Goal: Task Accomplishment & Management: Manage account settings

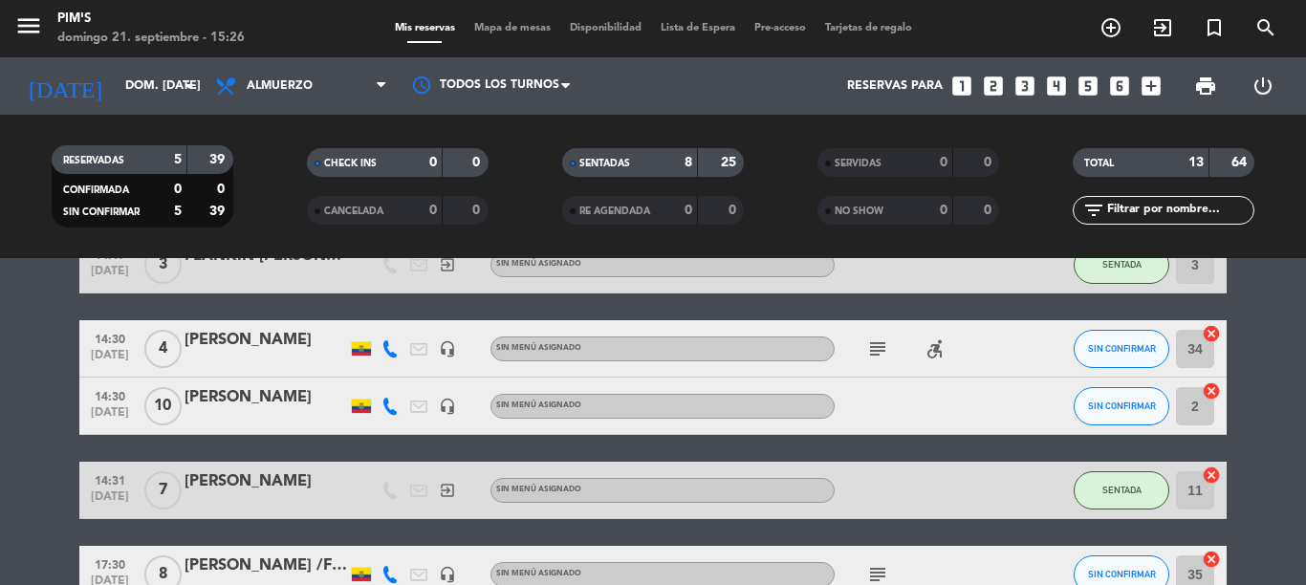
scroll to position [765, 0]
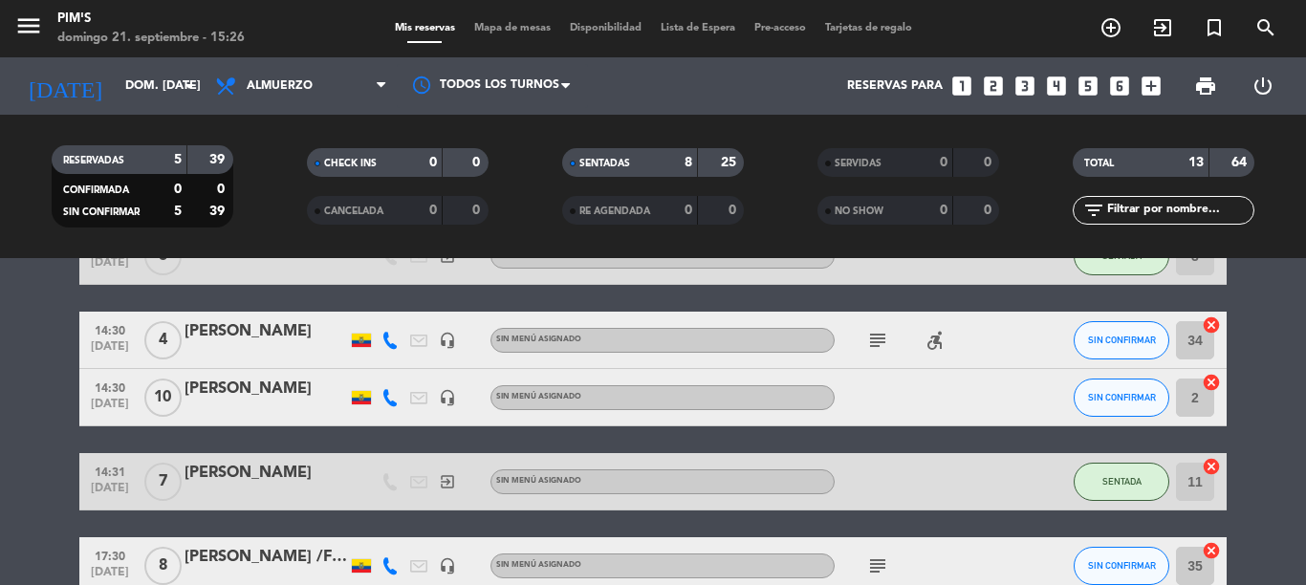
click at [386, 400] on icon at bounding box center [390, 397] width 17 height 17
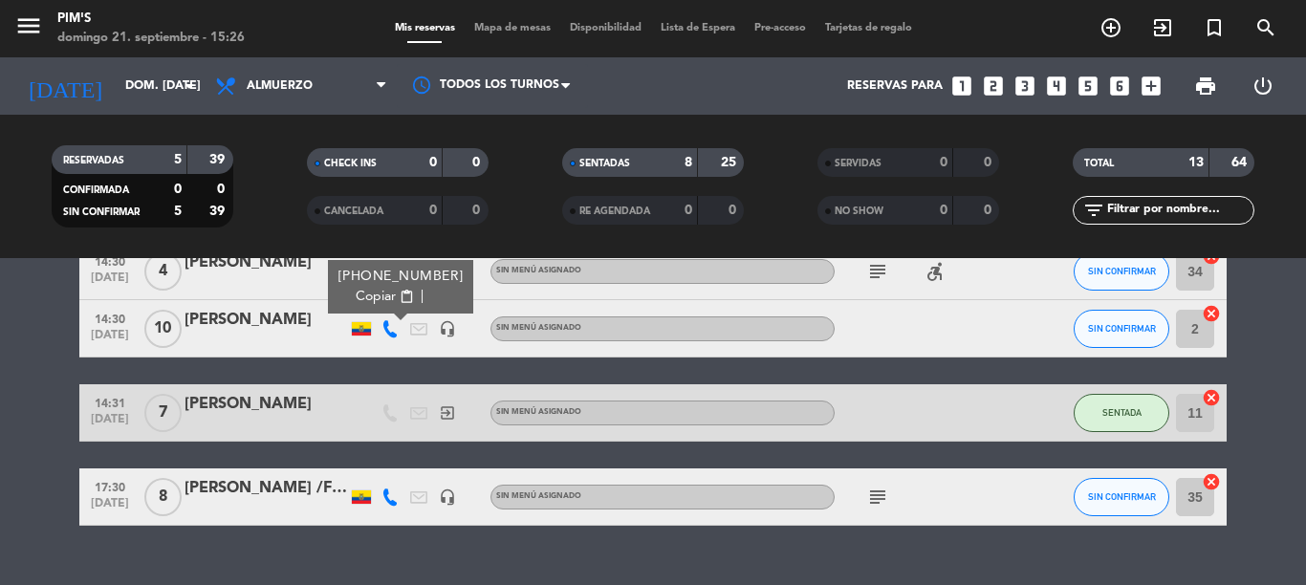
scroll to position [861, 0]
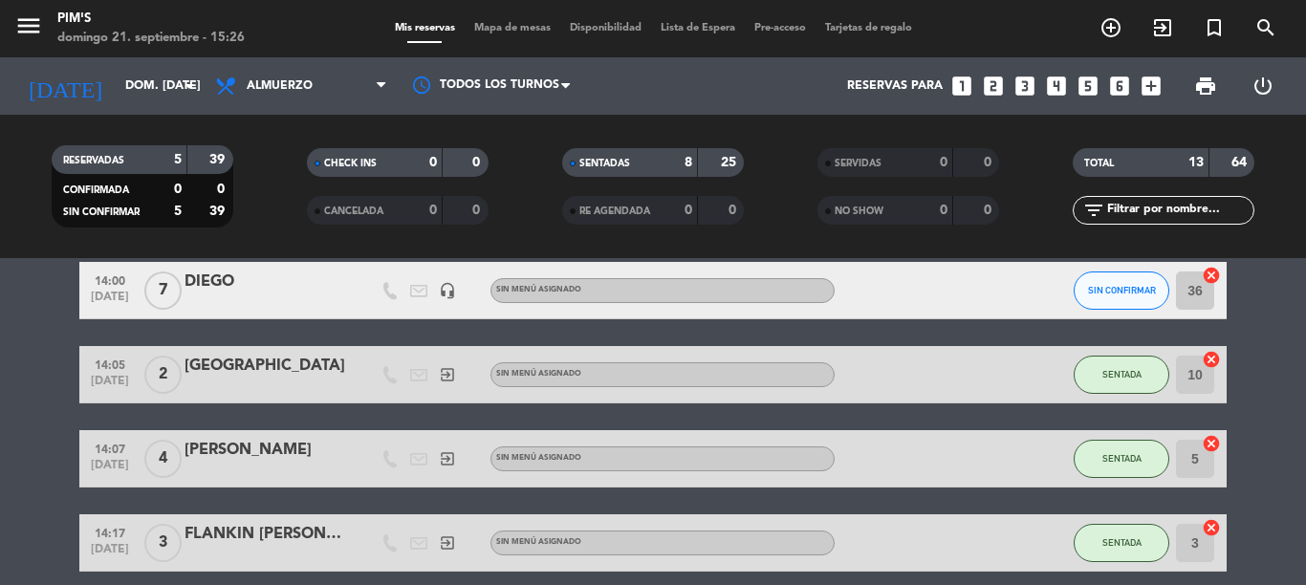
scroll to position [383, 0]
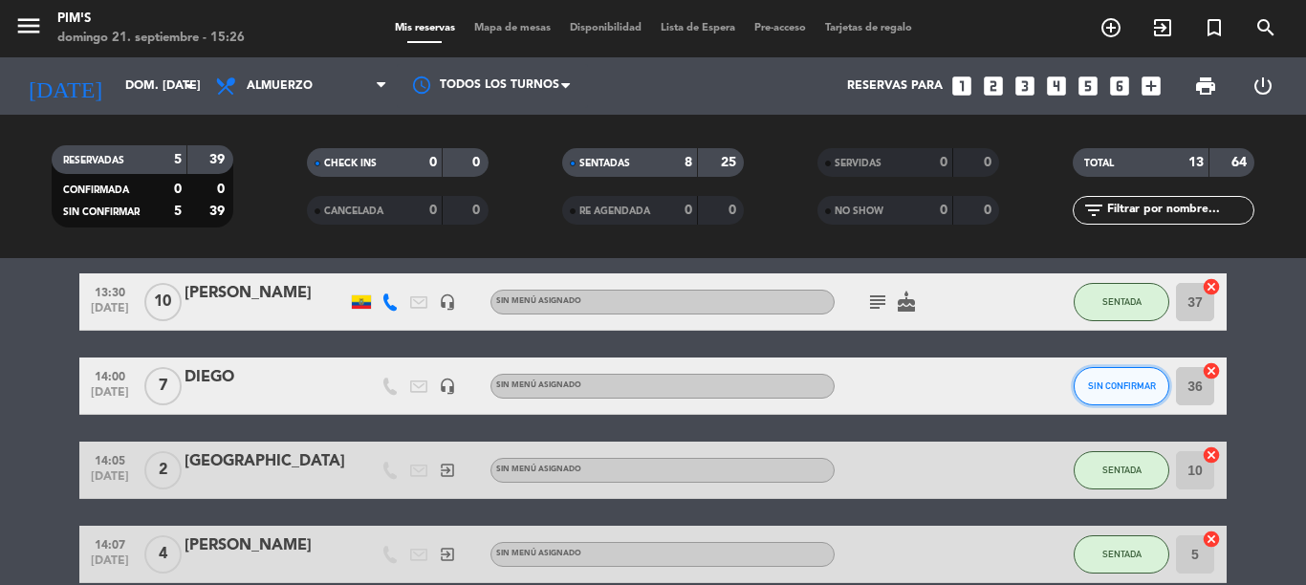
click at [1085, 376] on button "SIN CONFIRMAR" at bounding box center [1122, 386] width 96 height 38
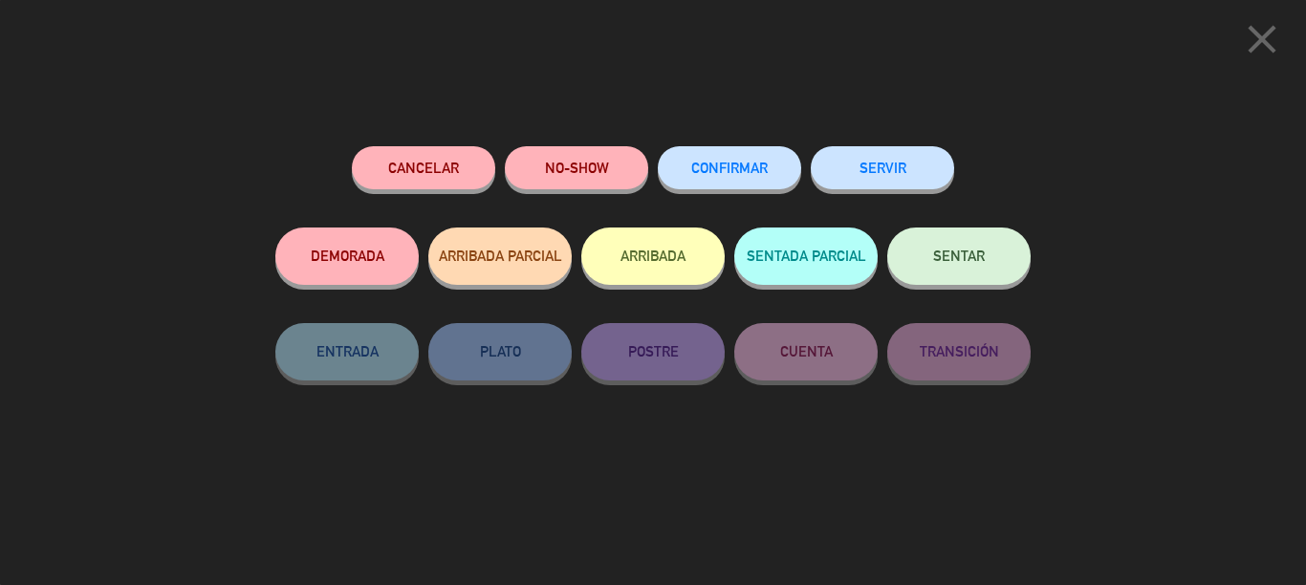
click at [1267, 40] on icon "close" at bounding box center [1263, 39] width 48 height 48
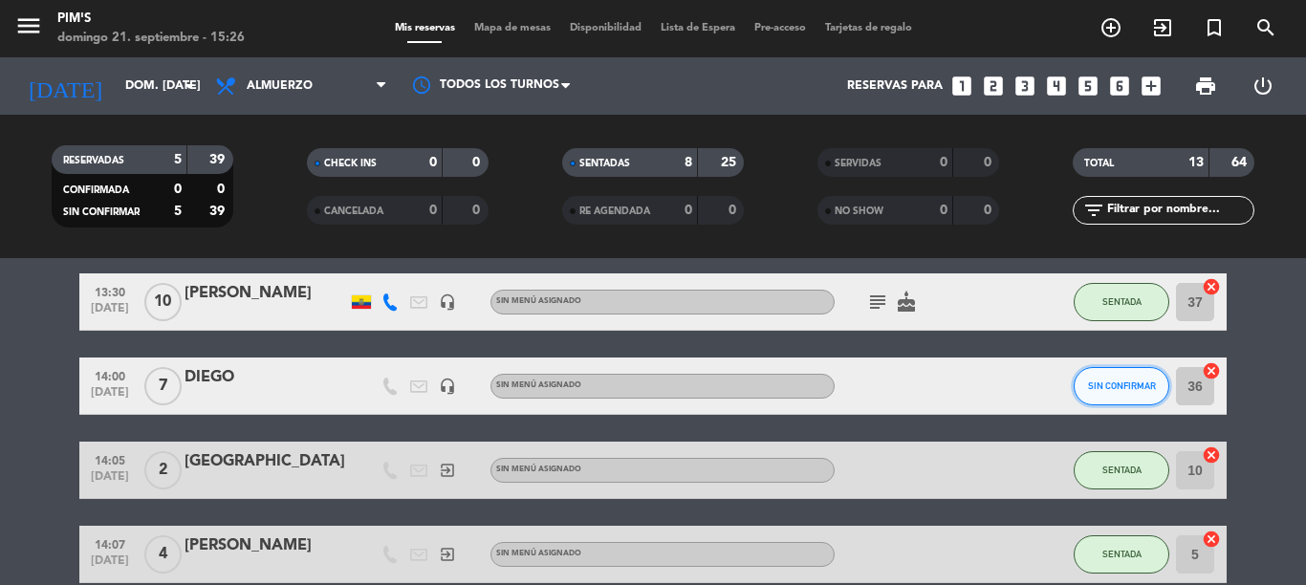
click at [1085, 374] on button "SIN CONFIRMAR" at bounding box center [1122, 386] width 96 height 38
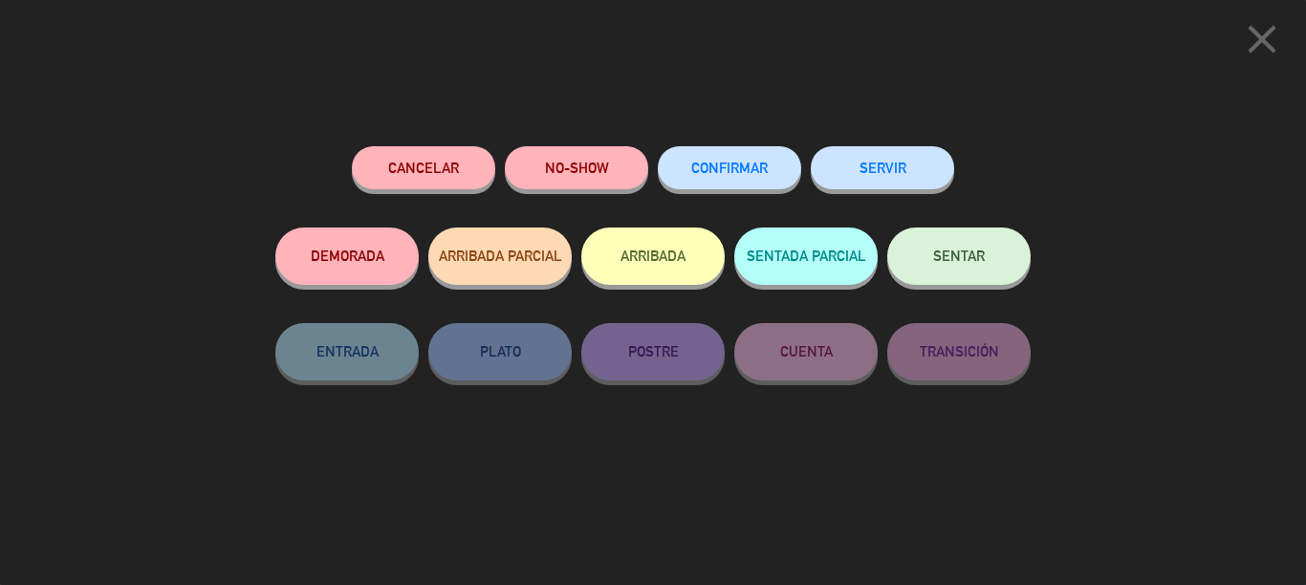
click at [544, 177] on button "NO-SHOW" at bounding box center [576, 167] width 143 height 43
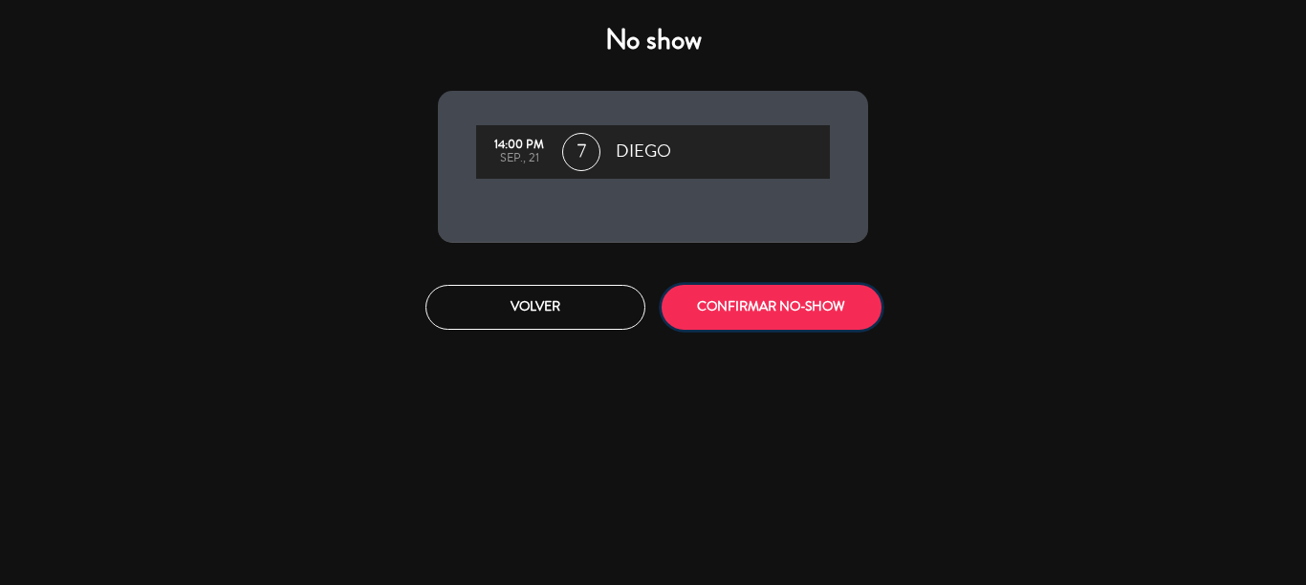
click at [794, 320] on button "CONFIRMAR NO-SHOW" at bounding box center [772, 307] width 220 height 45
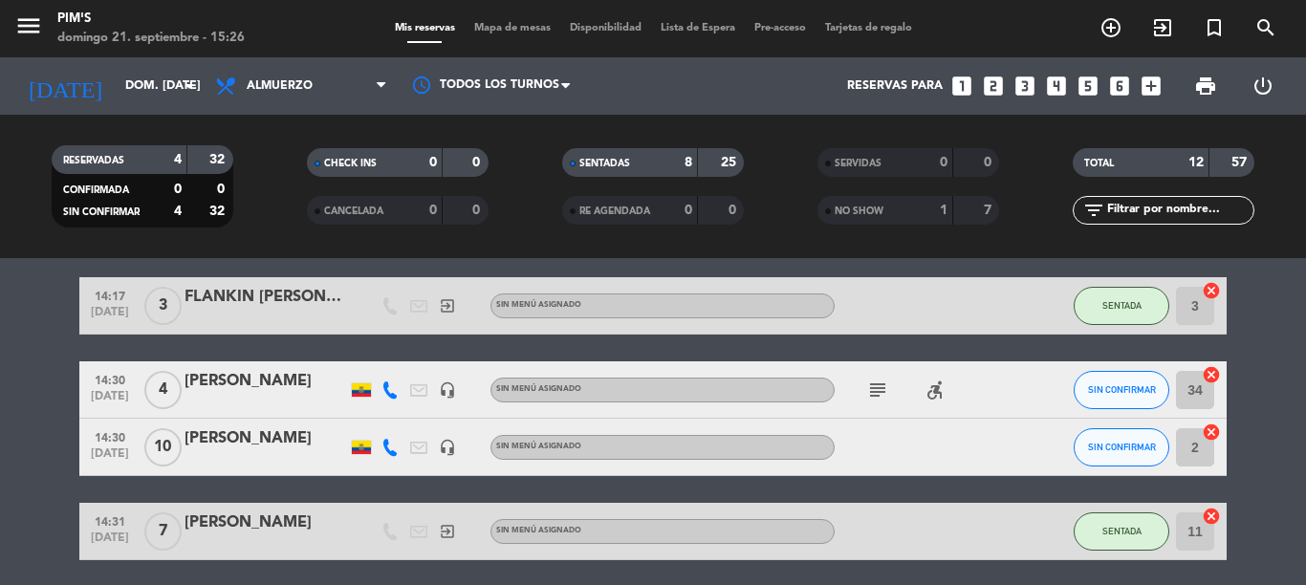
scroll to position [670, 0]
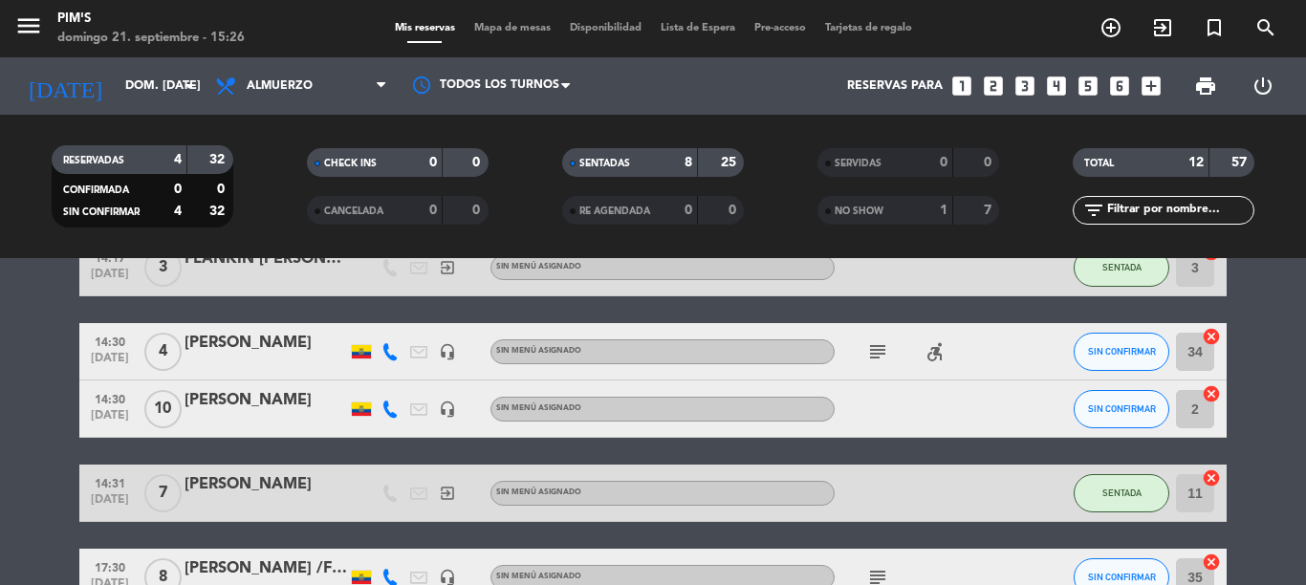
click at [867, 347] on icon "subject" at bounding box center [878, 351] width 23 height 23
click at [279, 340] on div "[PERSON_NAME]" at bounding box center [266, 343] width 163 height 25
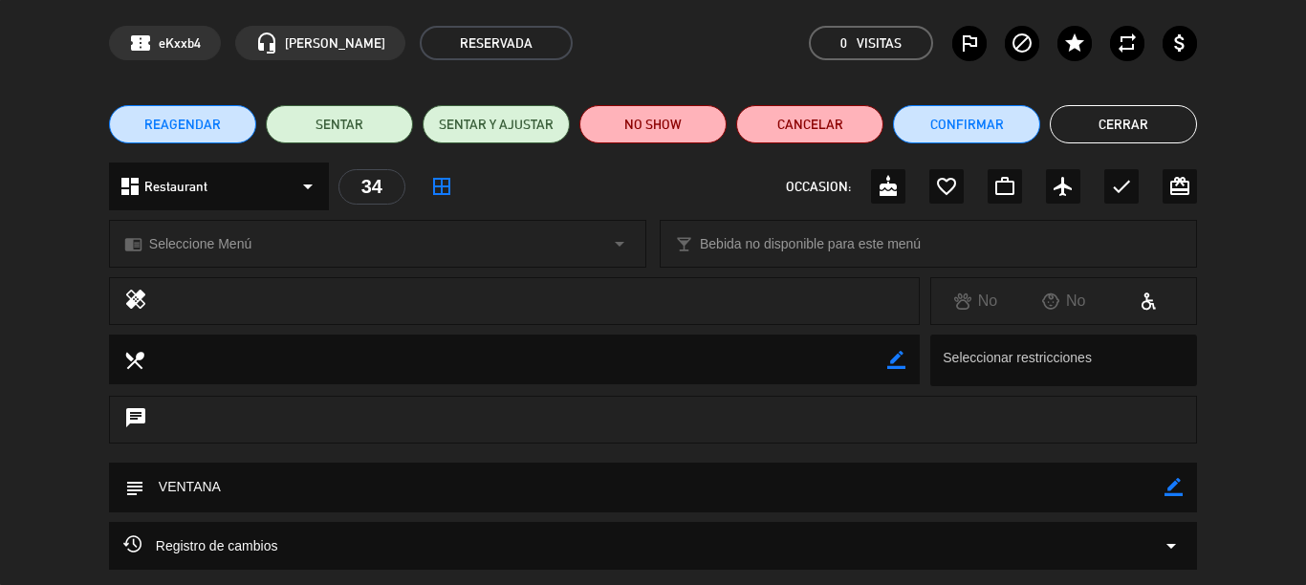
scroll to position [0, 0]
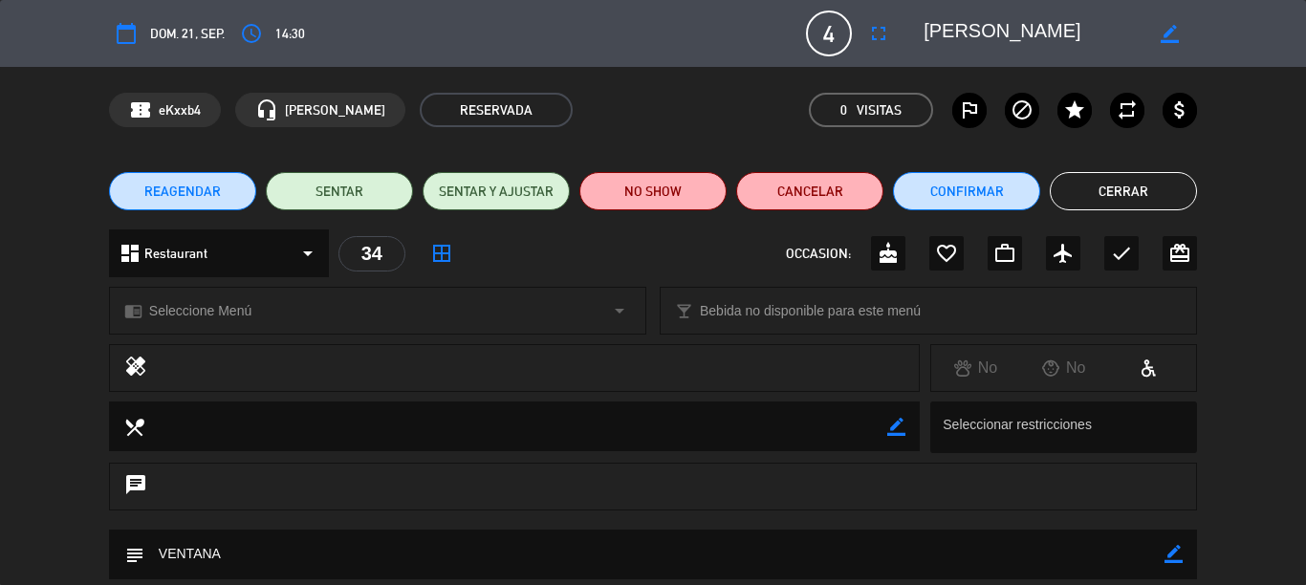
click at [183, 29] on span "dom. 21, sep." at bounding box center [187, 34] width 75 height 22
click at [116, 32] on icon "calendar_today" at bounding box center [126, 33] width 23 height 23
click at [249, 48] on button "access_time" at bounding box center [251, 33] width 34 height 34
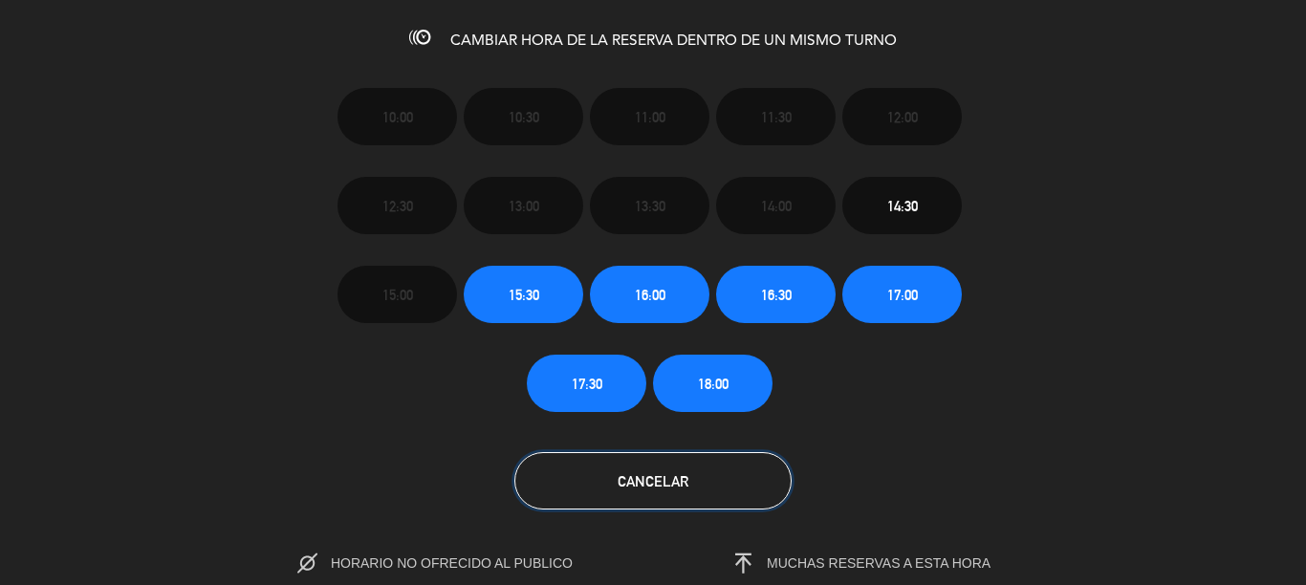
click at [641, 469] on button "Cancelar" at bounding box center [653, 480] width 277 height 57
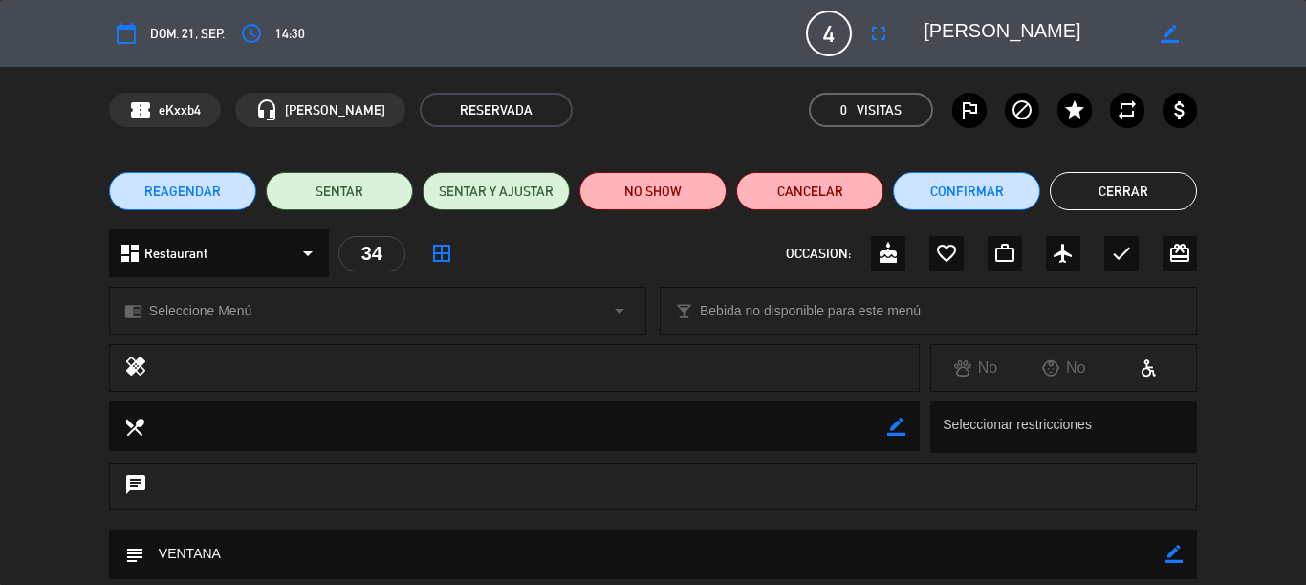
click at [1147, 23] on div "border_color" at bounding box center [1170, 33] width 55 height 34
click at [222, 23] on span "dom. 21, sep." at bounding box center [187, 34] width 75 height 22
click at [120, 43] on icon "calendar_today" at bounding box center [126, 33] width 23 height 23
click at [232, 191] on button "REAGENDAR" at bounding box center [182, 191] width 147 height 38
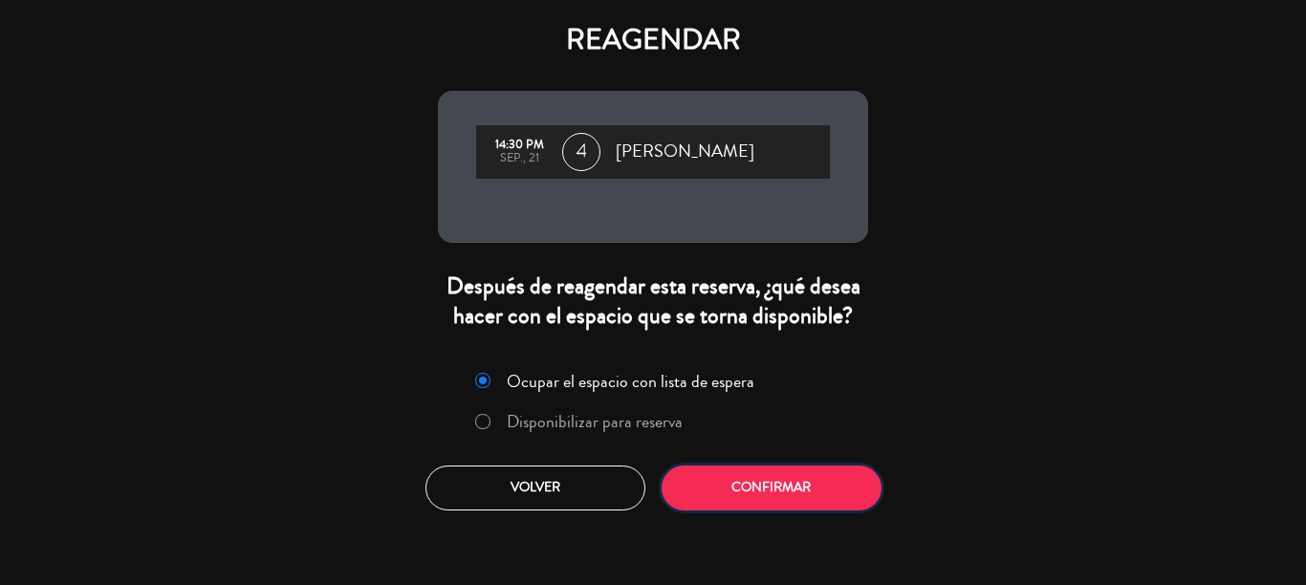
click at [716, 470] on button "Confirmar" at bounding box center [772, 488] width 220 height 45
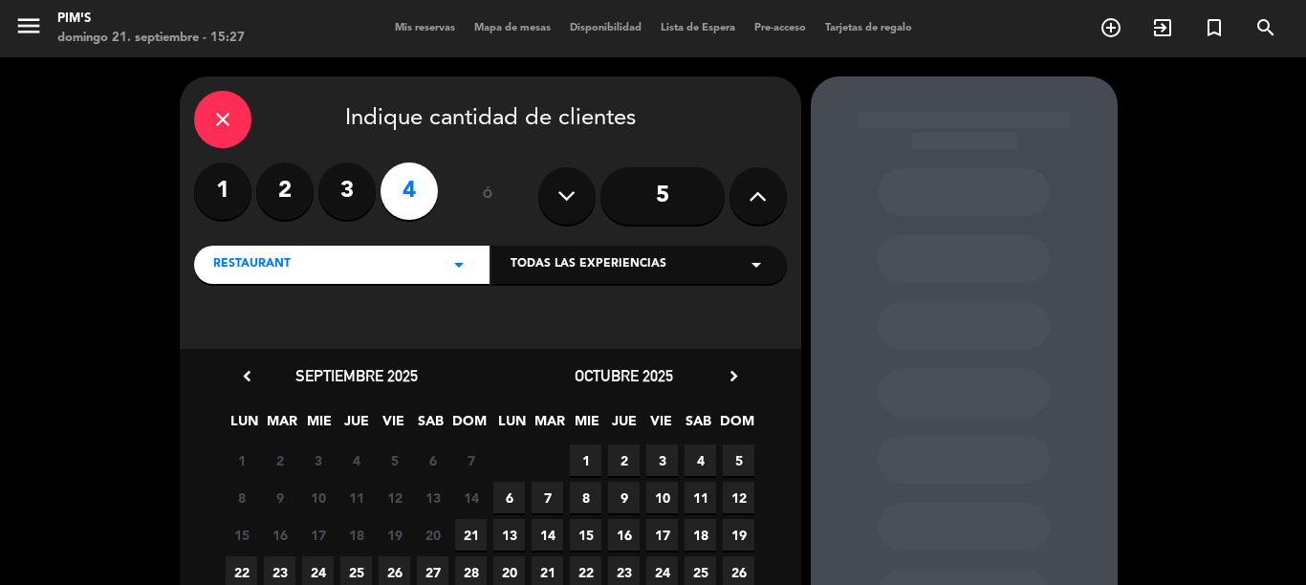
scroll to position [96, 0]
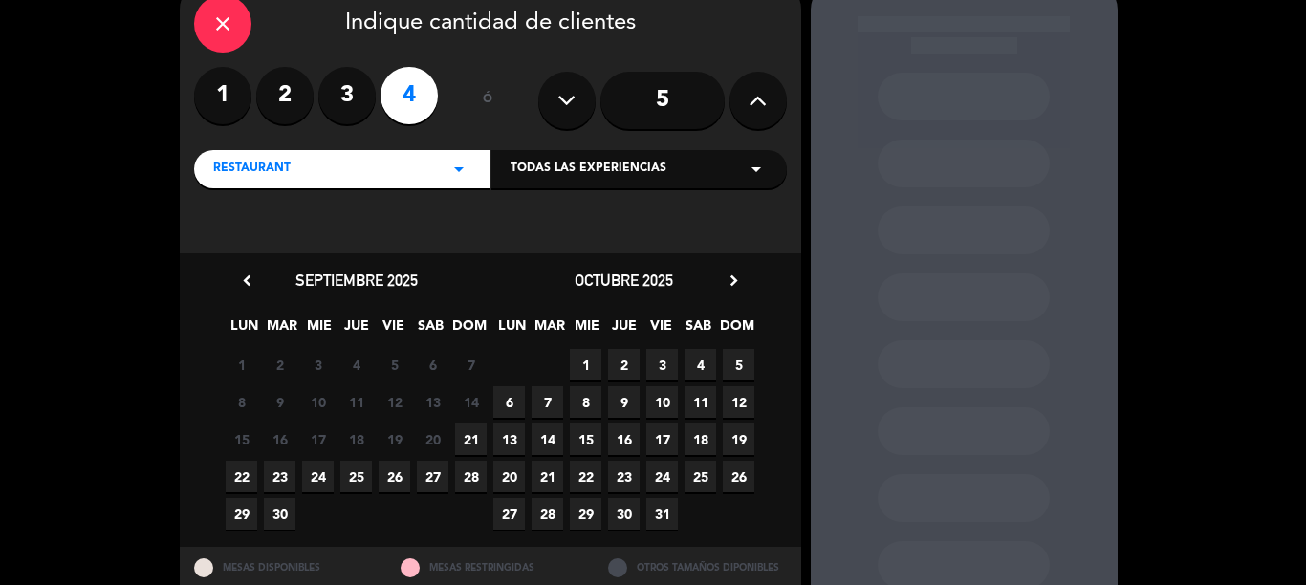
click at [362, 485] on span "25" at bounding box center [356, 477] width 32 height 32
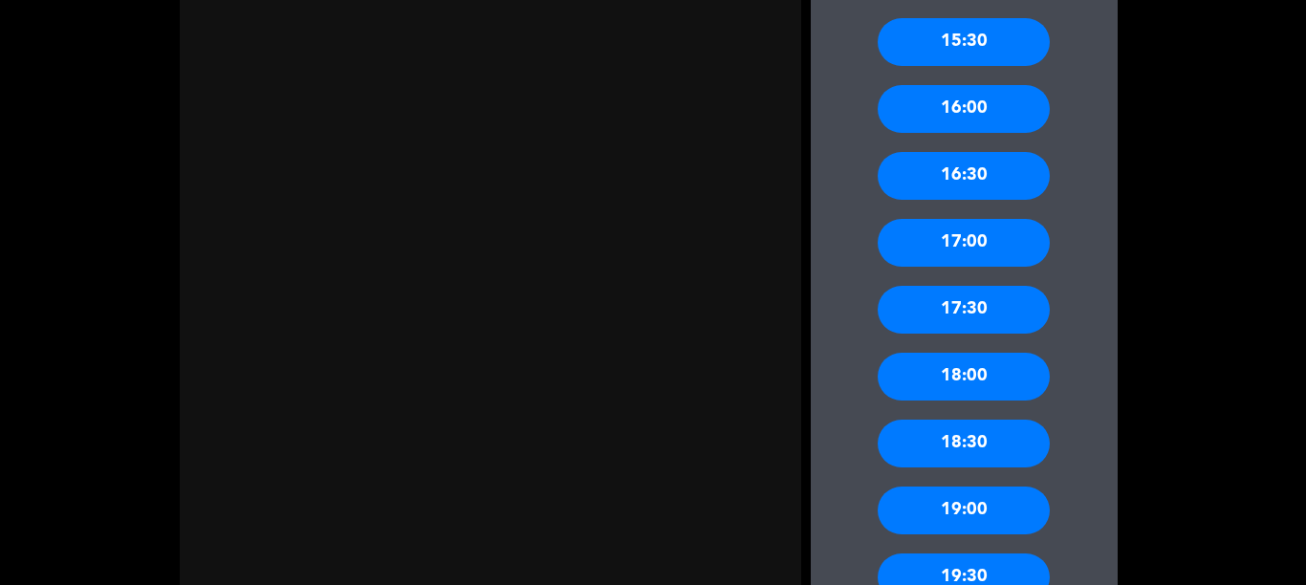
click at [906, 492] on div "19:00" at bounding box center [964, 511] width 172 height 48
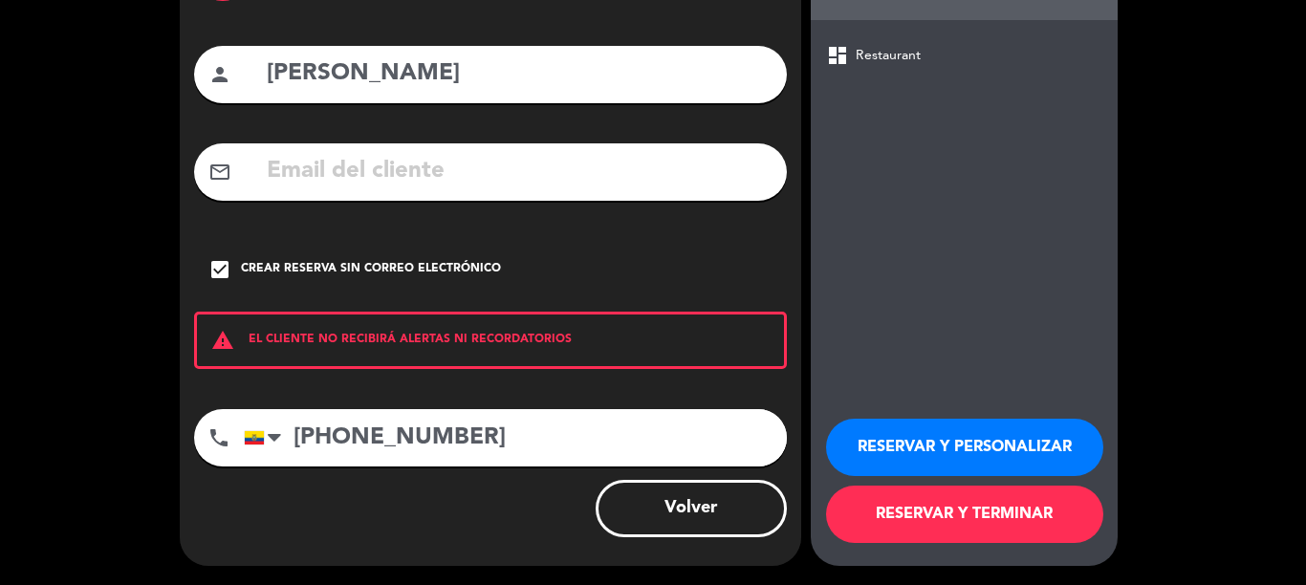
scroll to position [152, 0]
click at [995, 517] on button "RESERVAR Y TERMINAR" at bounding box center [964, 514] width 277 height 57
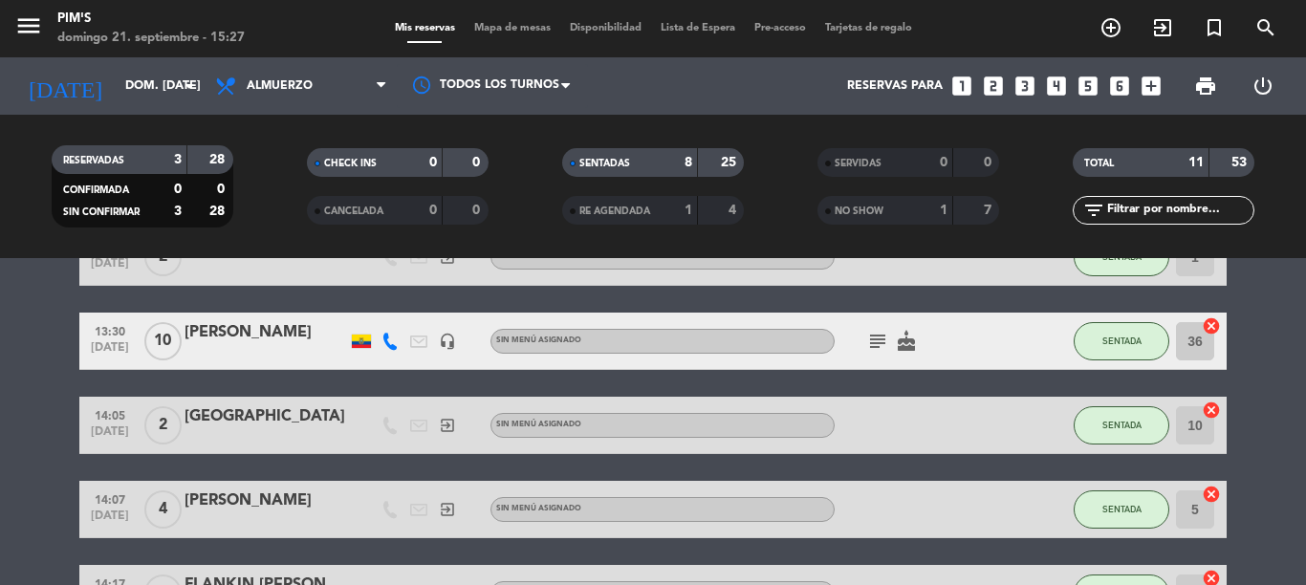
scroll to position [383, 0]
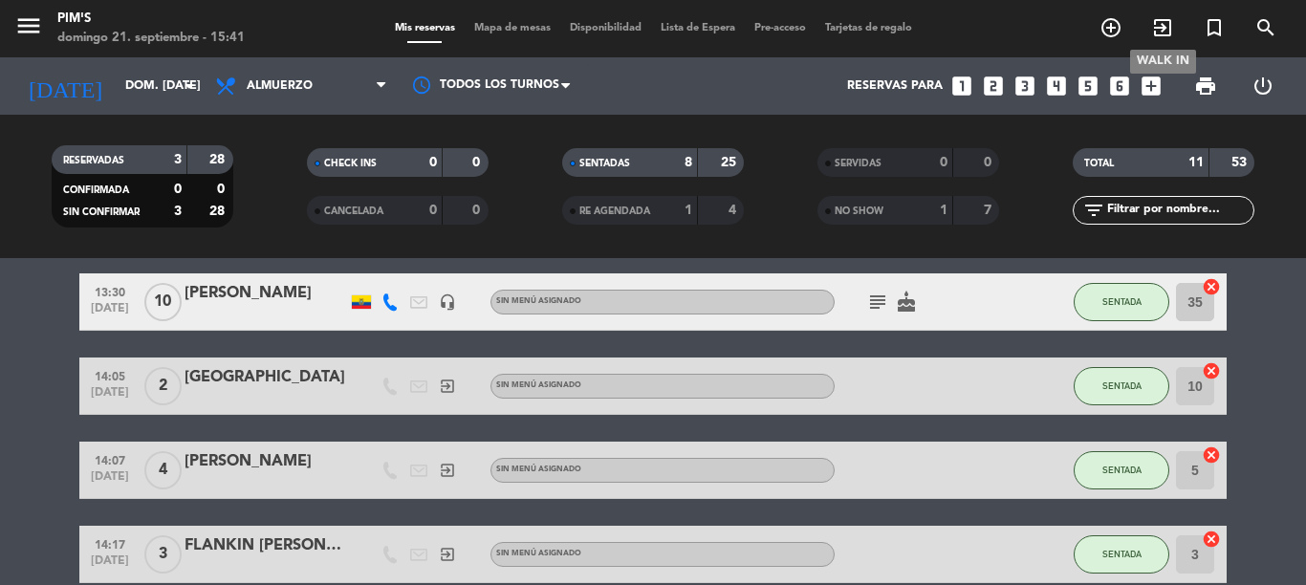
click at [1165, 33] on icon "exit_to_app" at bounding box center [1163, 27] width 23 height 23
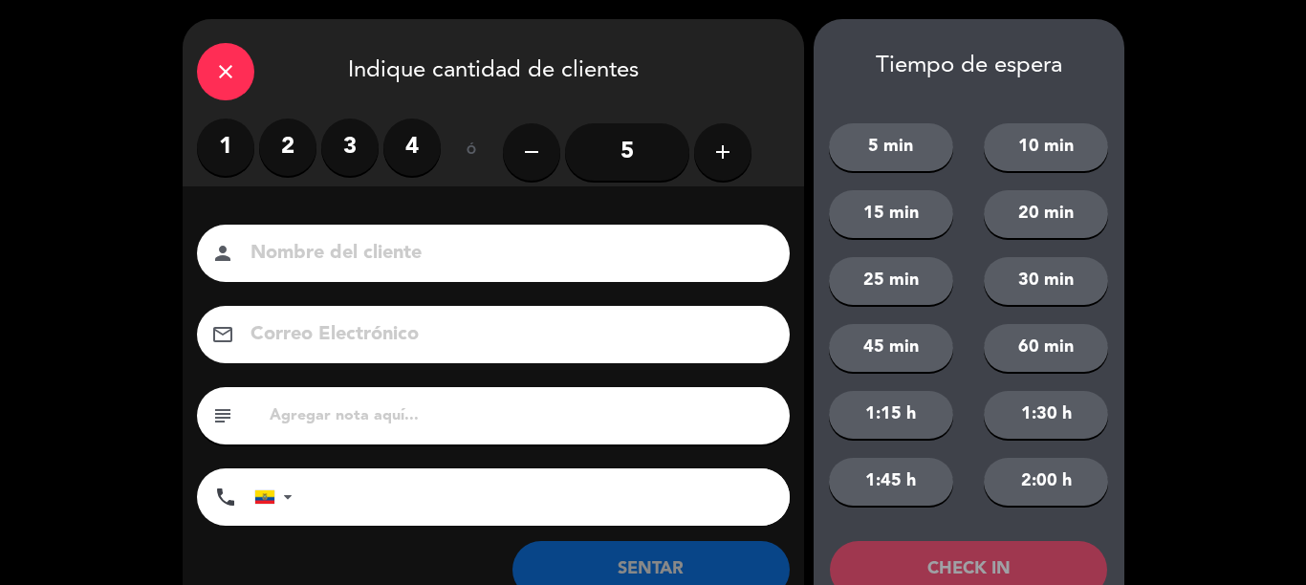
click at [599, 144] on input "5" at bounding box center [627, 151] width 124 height 57
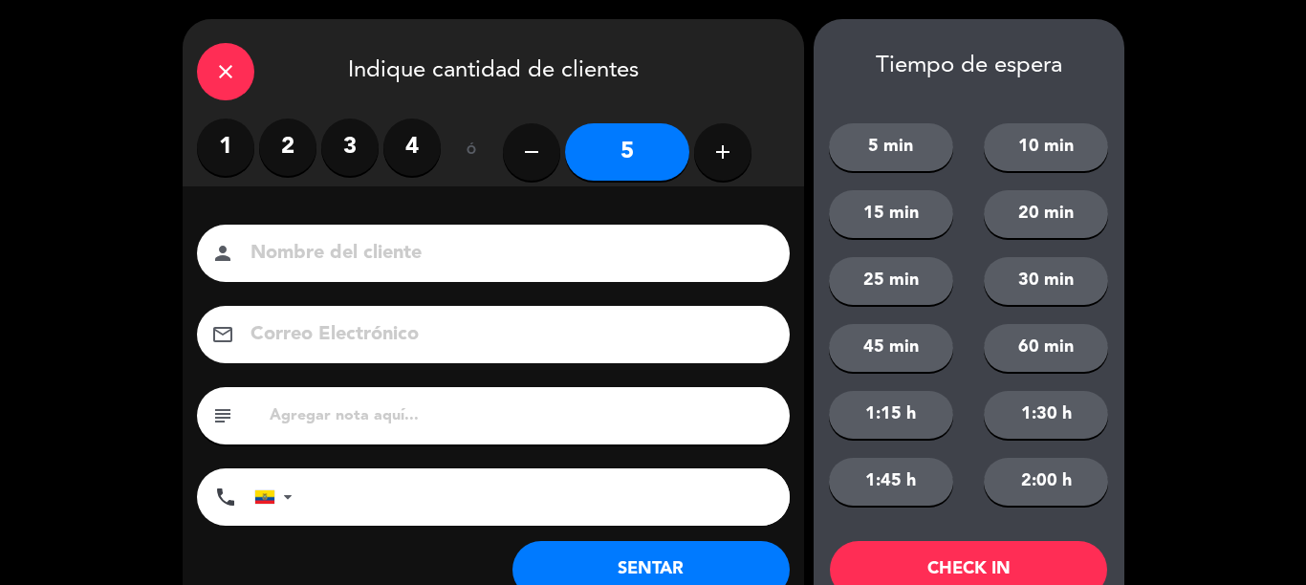
click at [582, 243] on input at bounding box center [507, 253] width 516 height 33
type input "SORANGE"
click at [735, 557] on button "SENTAR" at bounding box center [651, 569] width 277 height 57
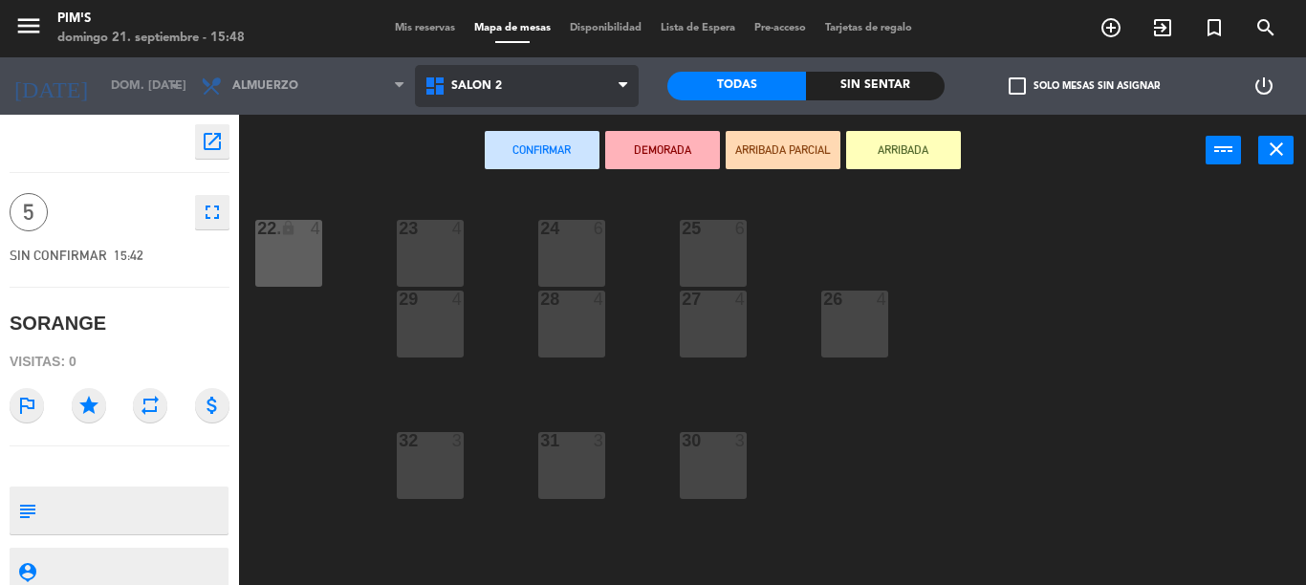
click at [468, 86] on span "Salón 2" at bounding box center [476, 85] width 51 height 13
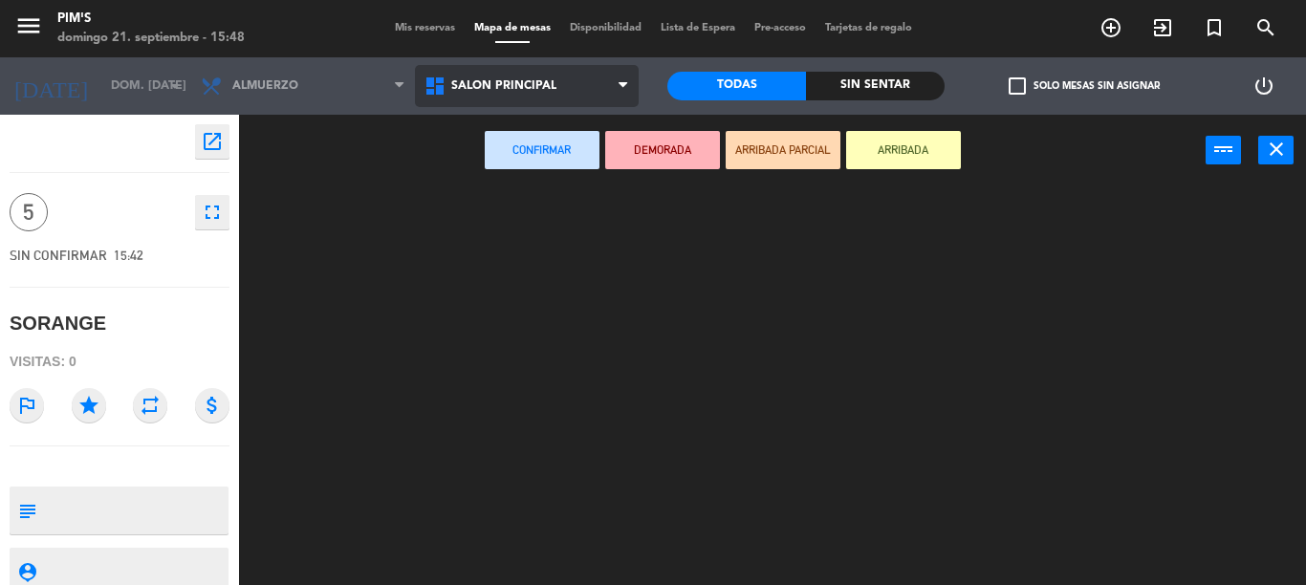
click at [520, 160] on ng-component "menu Pim's [PERSON_NAME] 21. septiembre - 15:48 Mis reservas Mapa de mesas Disp…" at bounding box center [653, 292] width 1306 height 585
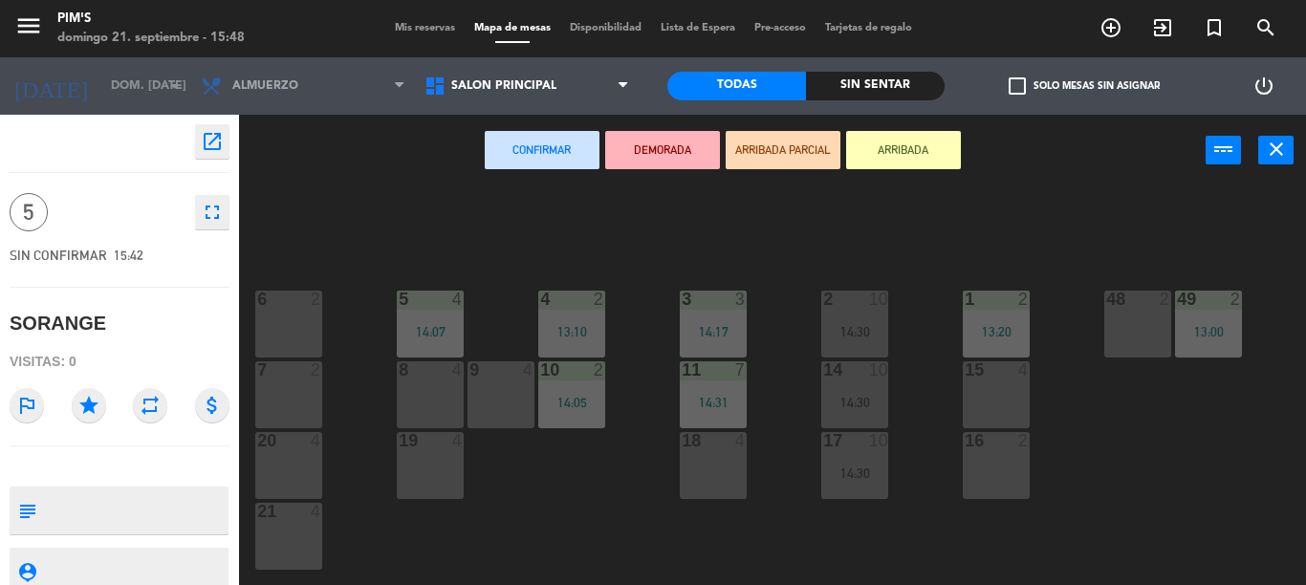
click at [300, 325] on div "6 2" at bounding box center [288, 324] width 67 height 67
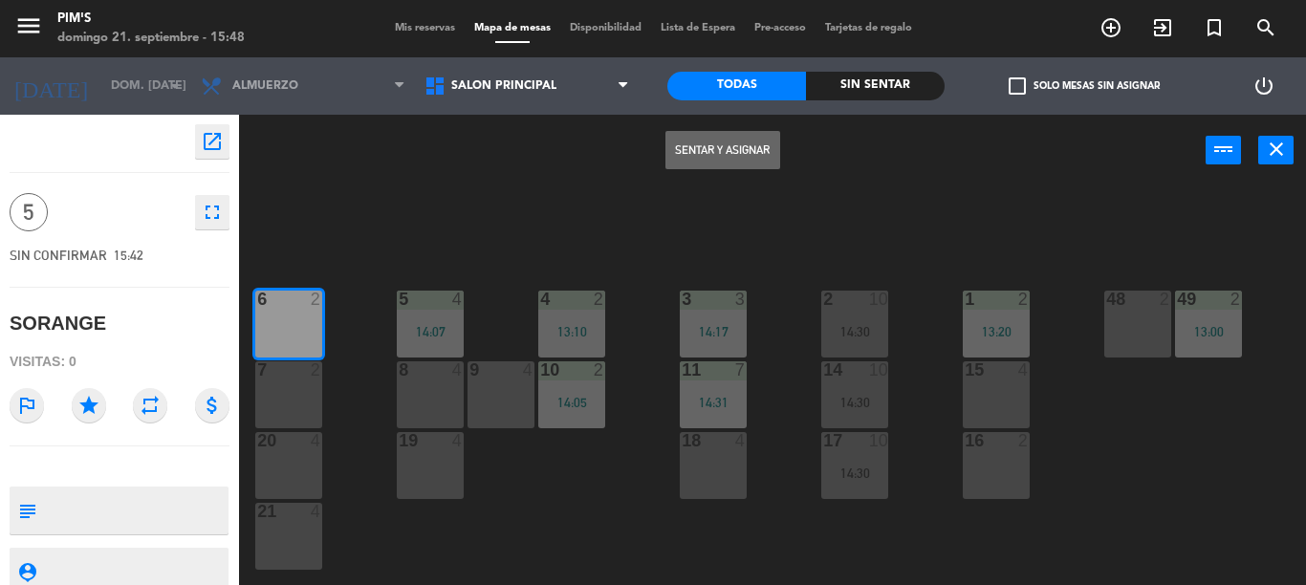
click at [269, 342] on div "6 2" at bounding box center [288, 324] width 67 height 67
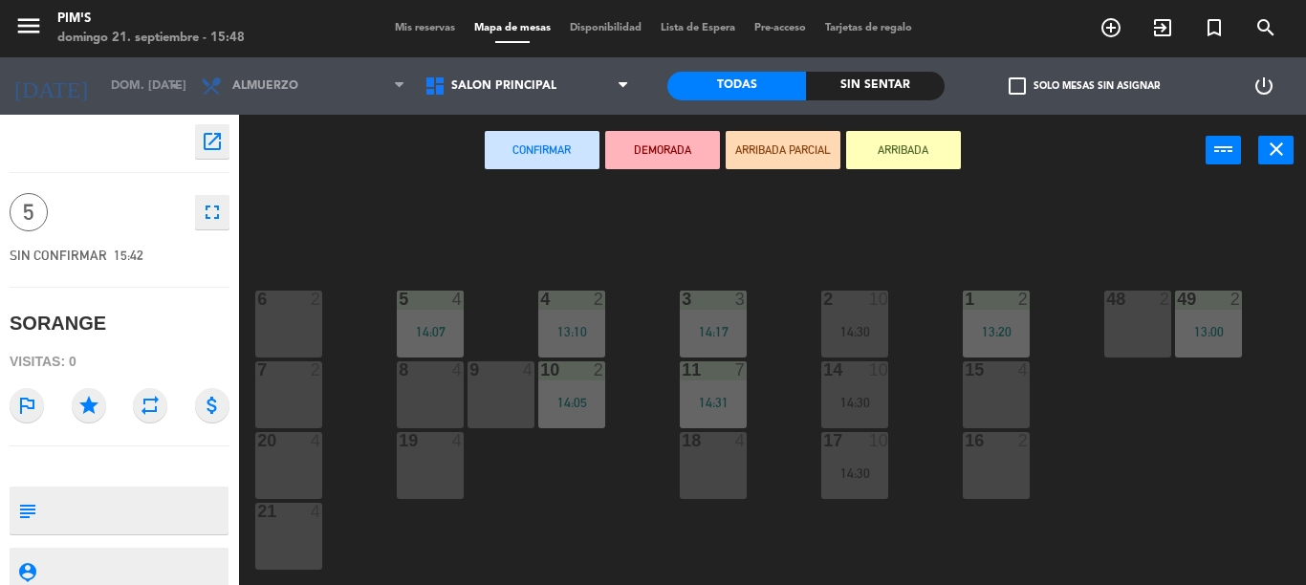
click at [495, 393] on div "9 4" at bounding box center [501, 395] width 67 height 67
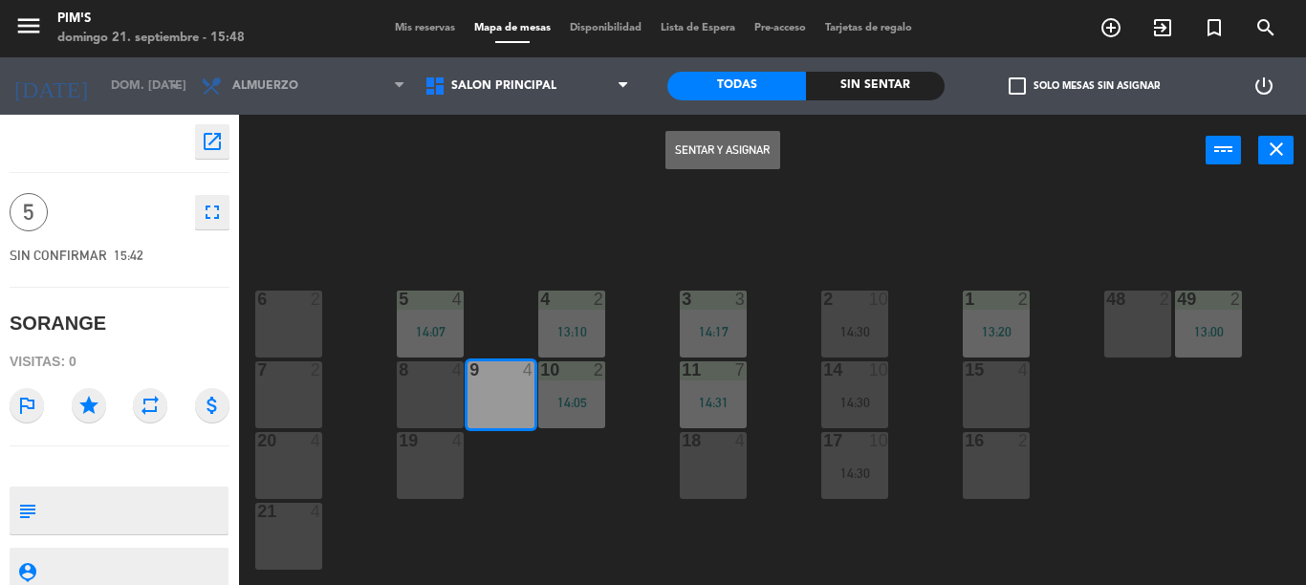
click at [713, 150] on button "Sentar y Asignar" at bounding box center [723, 150] width 115 height 38
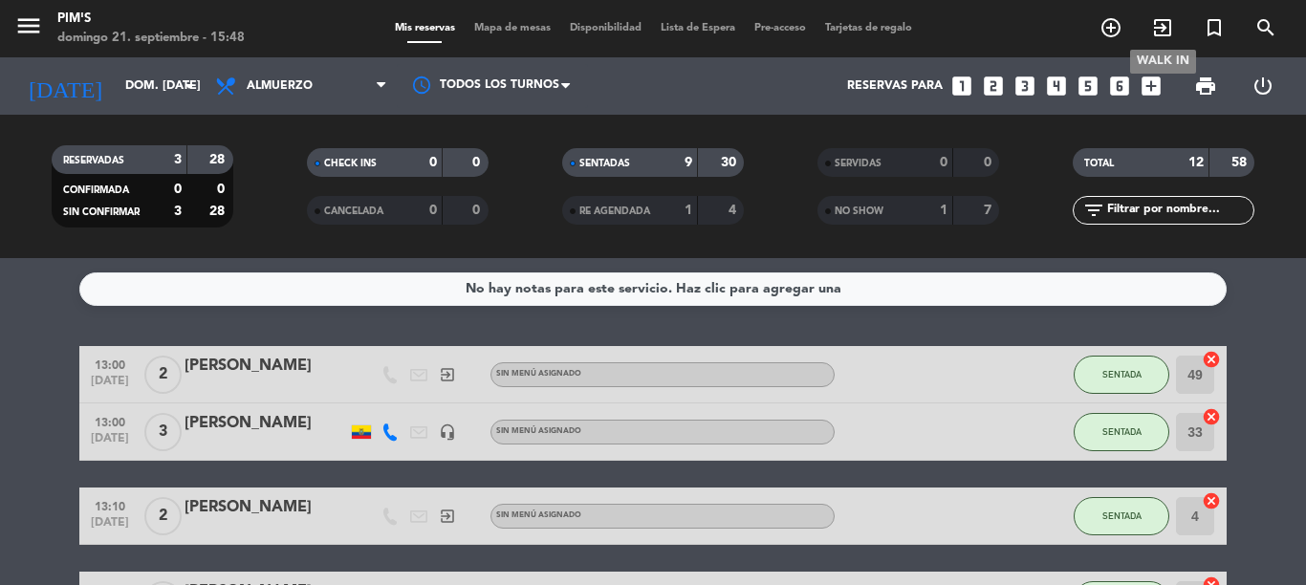
click at [1167, 31] on icon "exit_to_app" at bounding box center [1163, 27] width 23 height 23
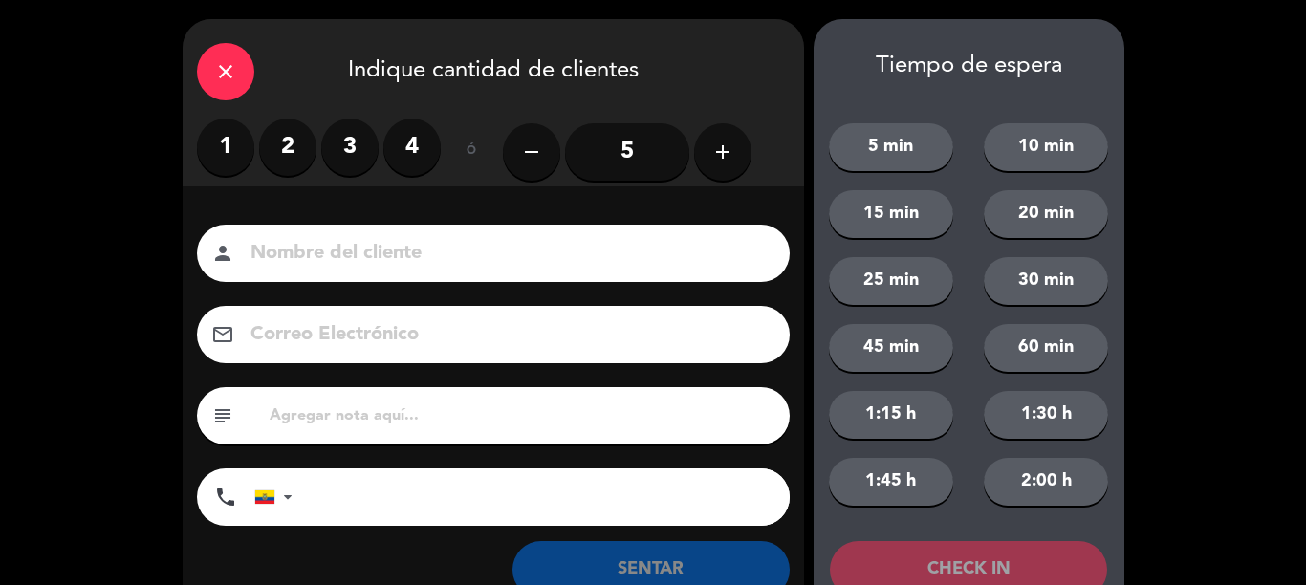
click at [271, 141] on label "2" at bounding box center [287, 147] width 57 height 57
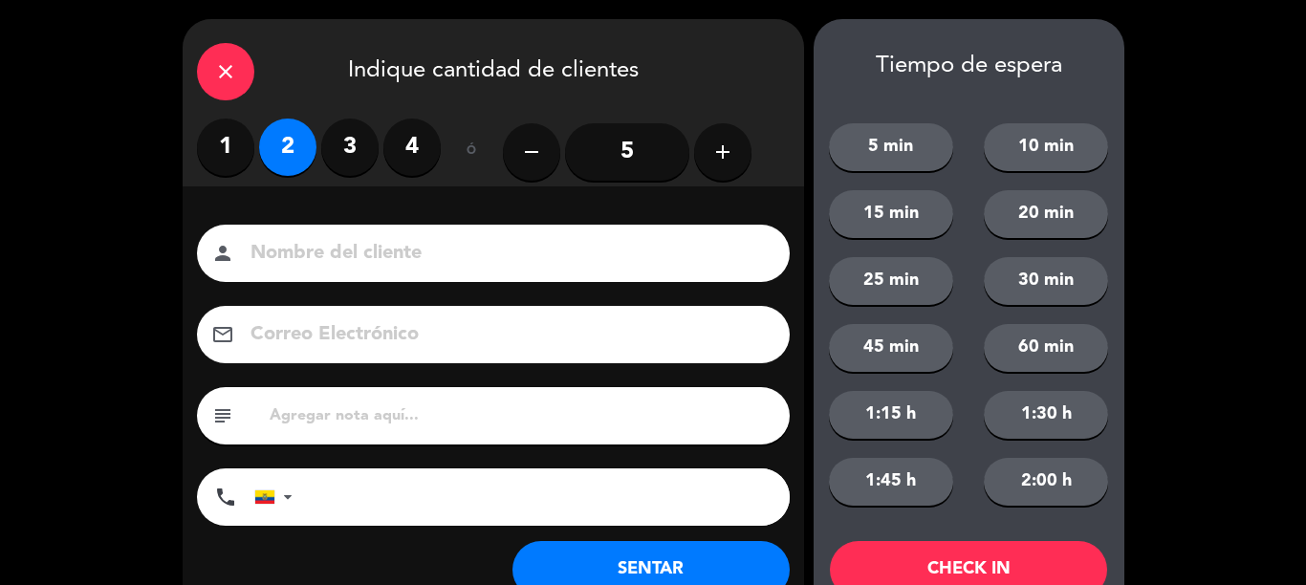
click at [341, 251] on input at bounding box center [507, 253] width 516 height 33
type input "[PERSON_NAME]"
click at [611, 584] on button "SENTAR" at bounding box center [651, 569] width 277 height 57
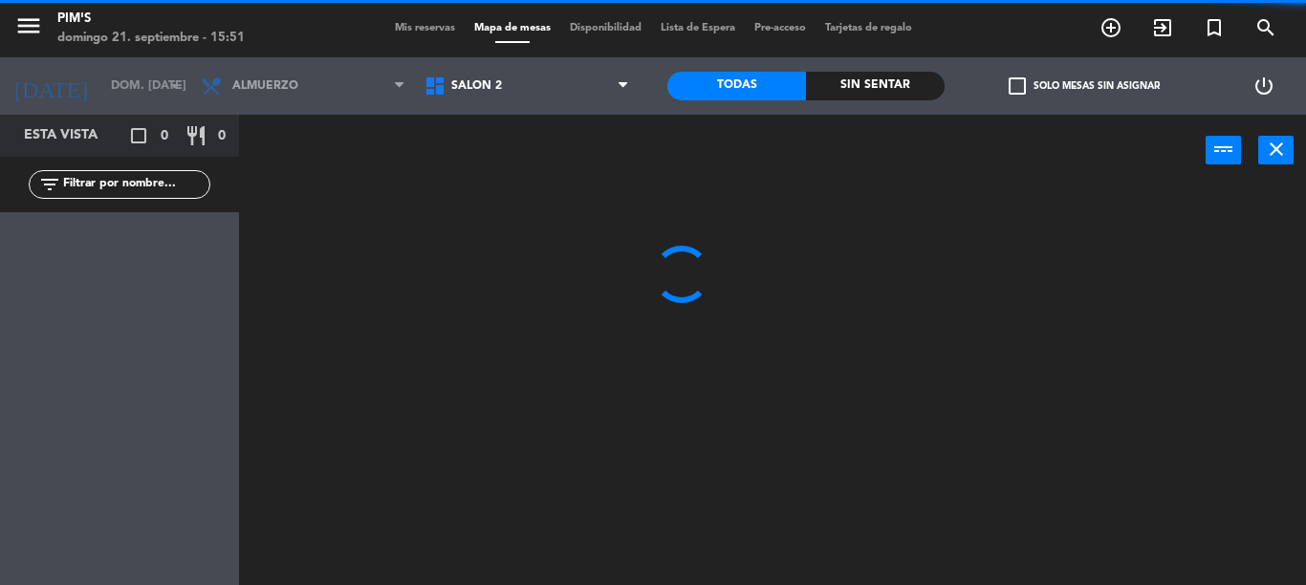
click at [505, 109] on div "Salón 2 Salón principal Terraza Salón 2 Salón 2 Salón principal Terraza" at bounding box center [527, 85] width 224 height 57
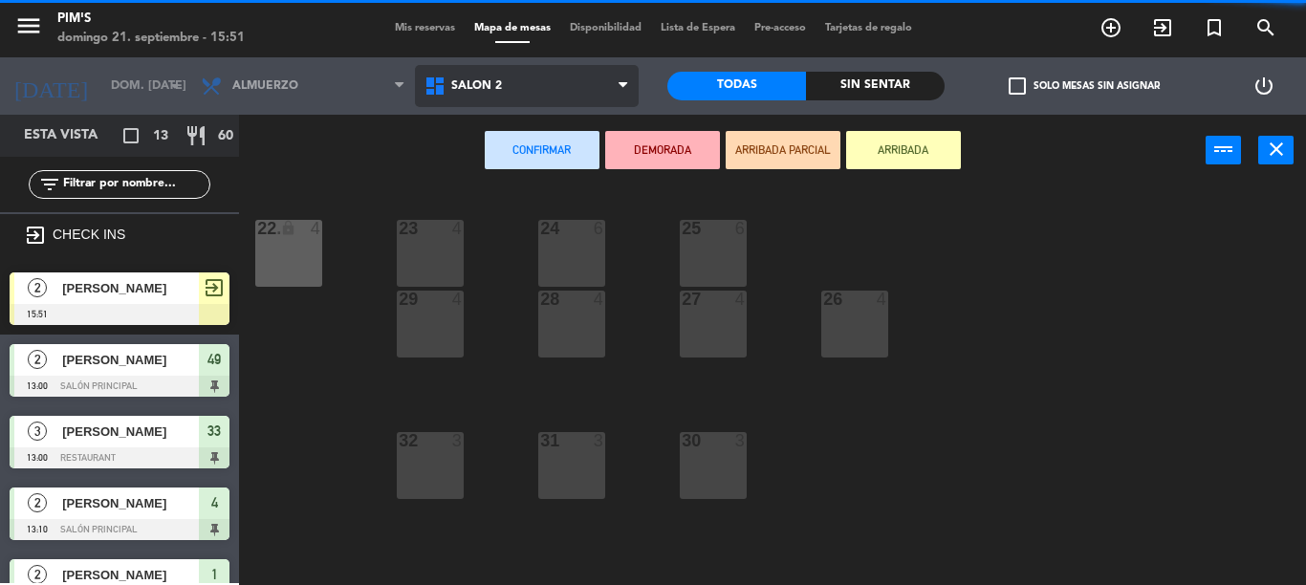
click at [507, 74] on span "Salón 2" at bounding box center [527, 86] width 224 height 42
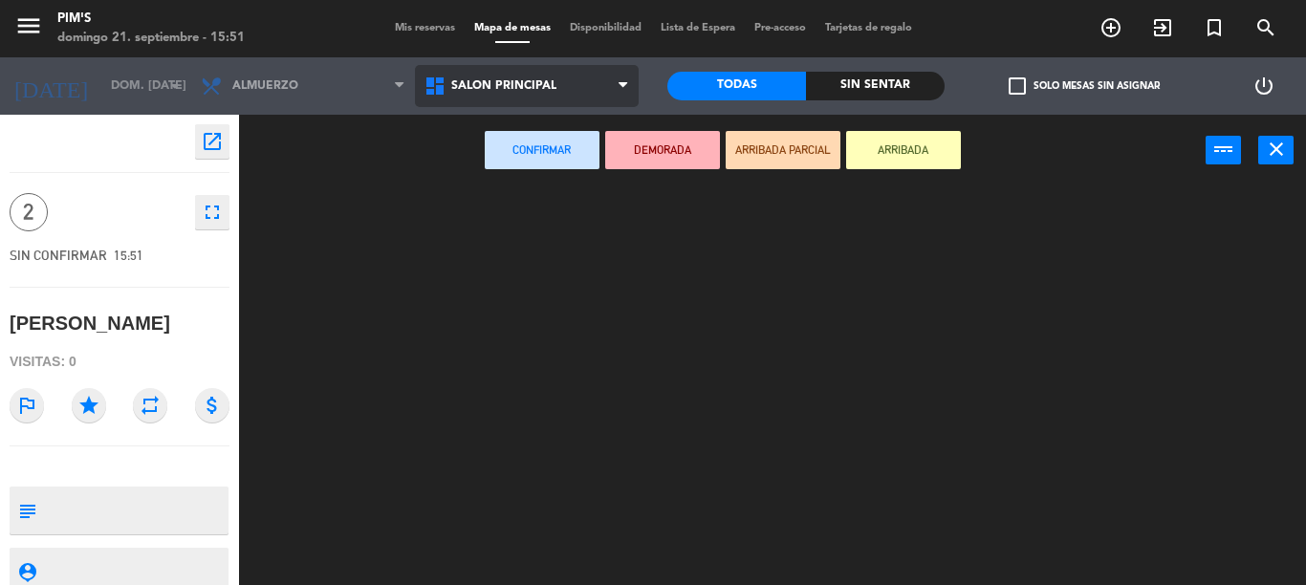
click at [516, 160] on ng-component "menu Pim's [PERSON_NAME] 21. septiembre - 15:51 Mis reservas Mapa de mesas Disp…" at bounding box center [653, 292] width 1306 height 585
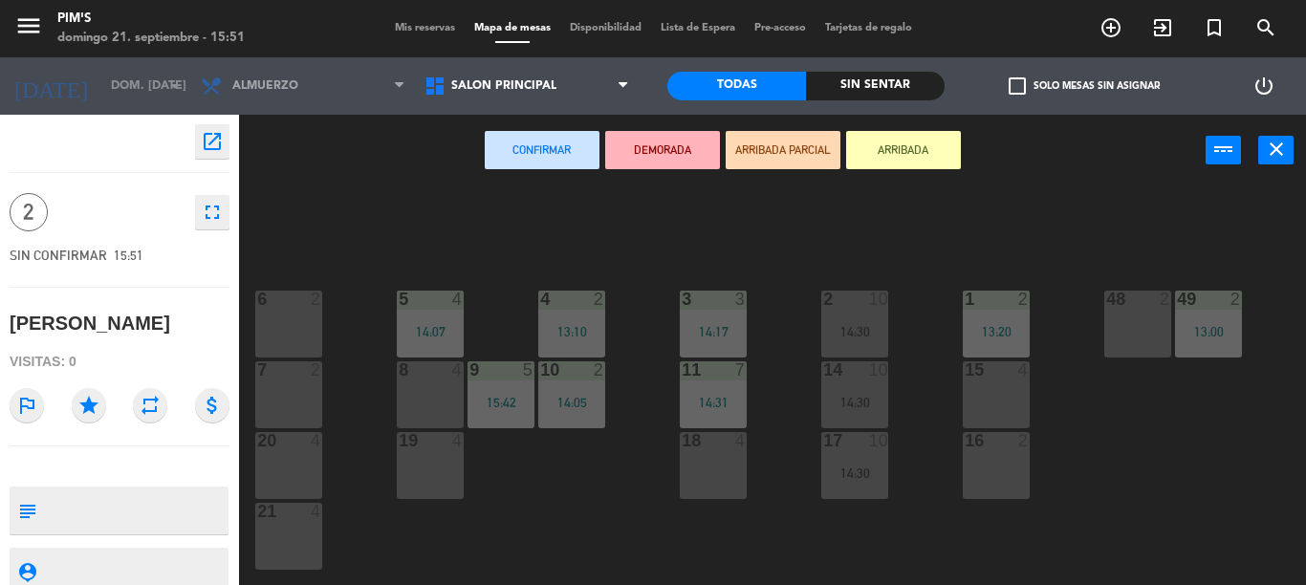
click at [1115, 318] on div "48 2" at bounding box center [1138, 324] width 67 height 67
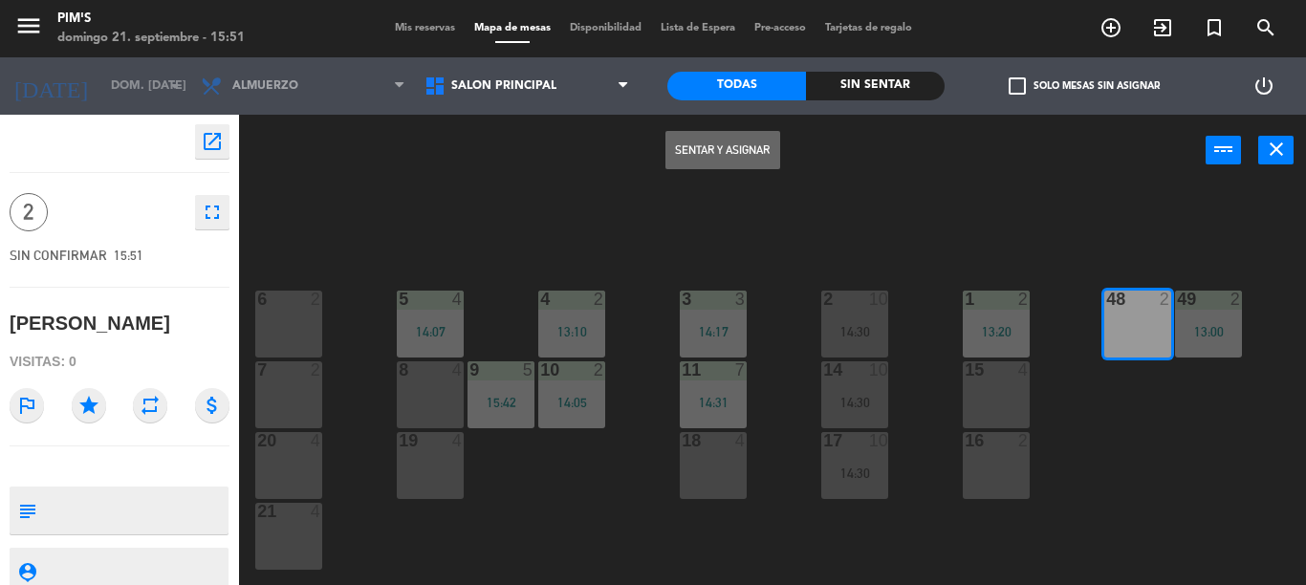
click at [732, 147] on button "Sentar y Asignar" at bounding box center [723, 150] width 115 height 38
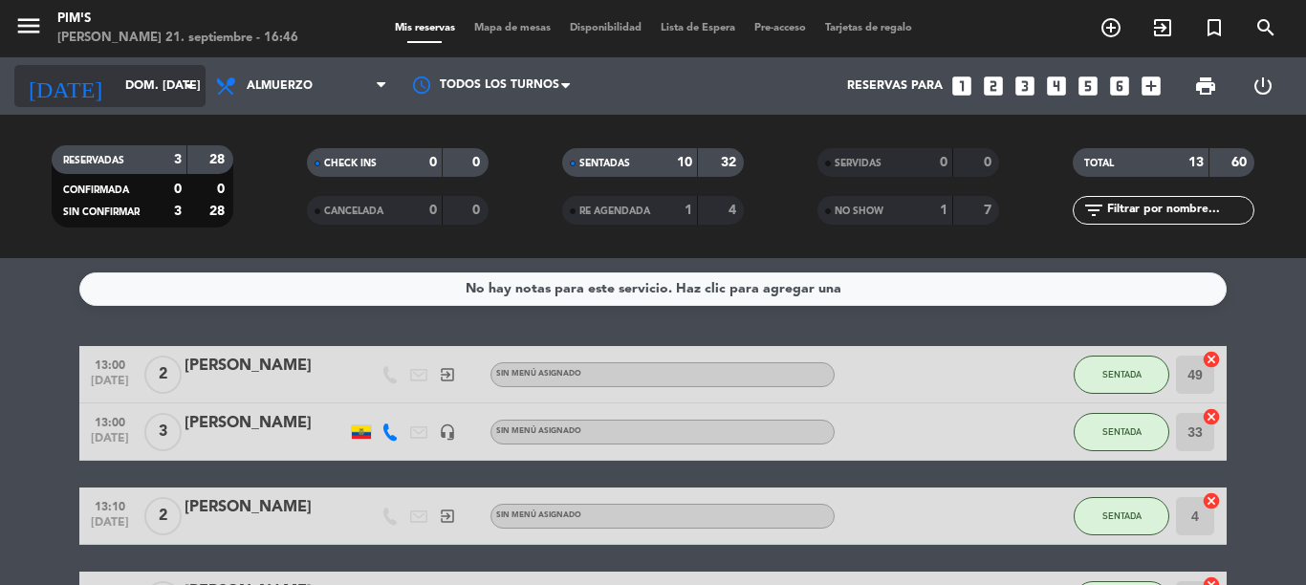
click at [150, 93] on input "dom. [DATE]" at bounding box center [197, 86] width 162 height 33
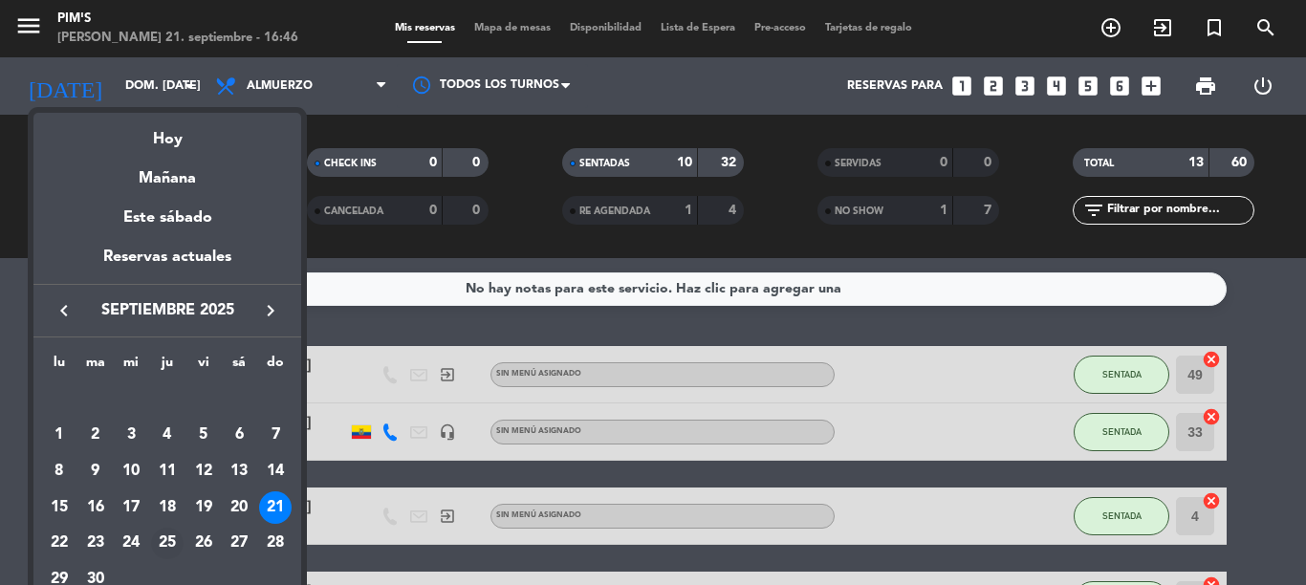
click at [167, 540] on div "25" at bounding box center [167, 544] width 33 height 33
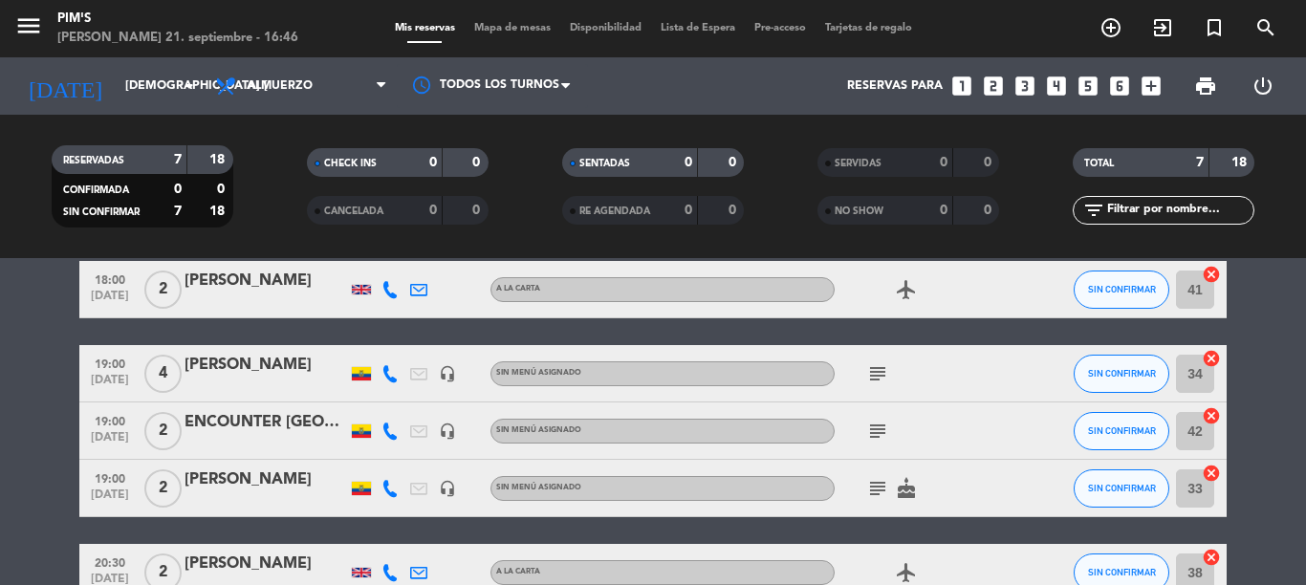
scroll to position [287, 0]
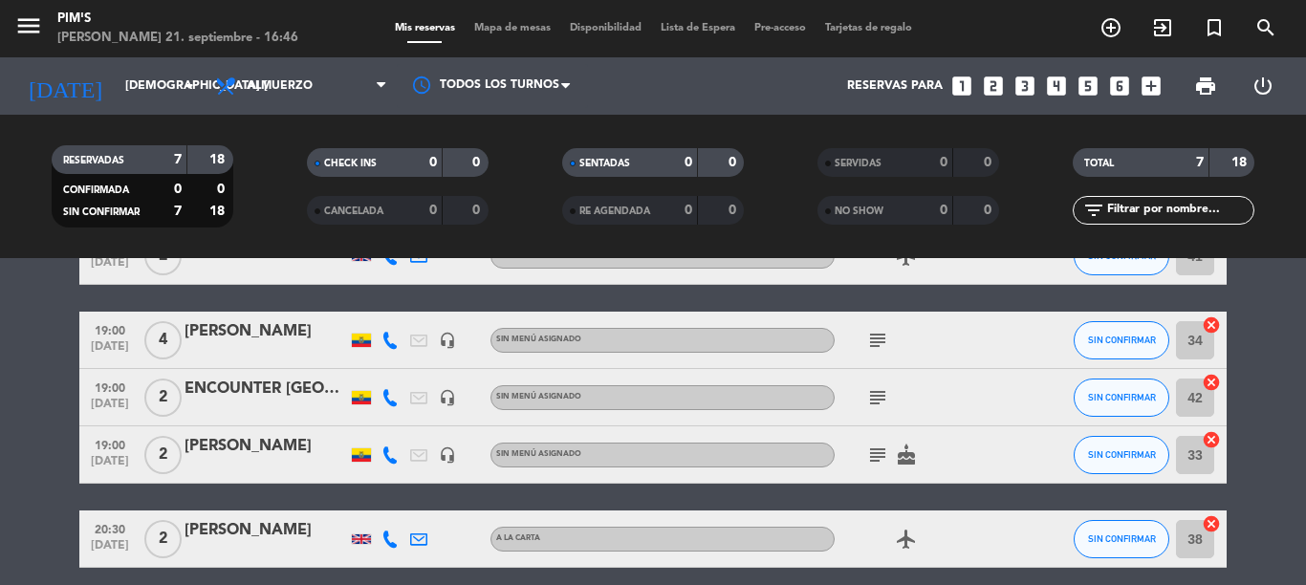
click at [867, 340] on icon "subject" at bounding box center [878, 340] width 23 height 23
click at [439, 347] on icon "headset_mic" at bounding box center [447, 340] width 17 height 17
click at [0, 394] on bookings-row "15:30 [DATE] 2 [PERSON_NAME] A [PERSON_NAME] subject cake SIN CONFIRMAR 40 canc…" at bounding box center [653, 313] width 1306 height 509
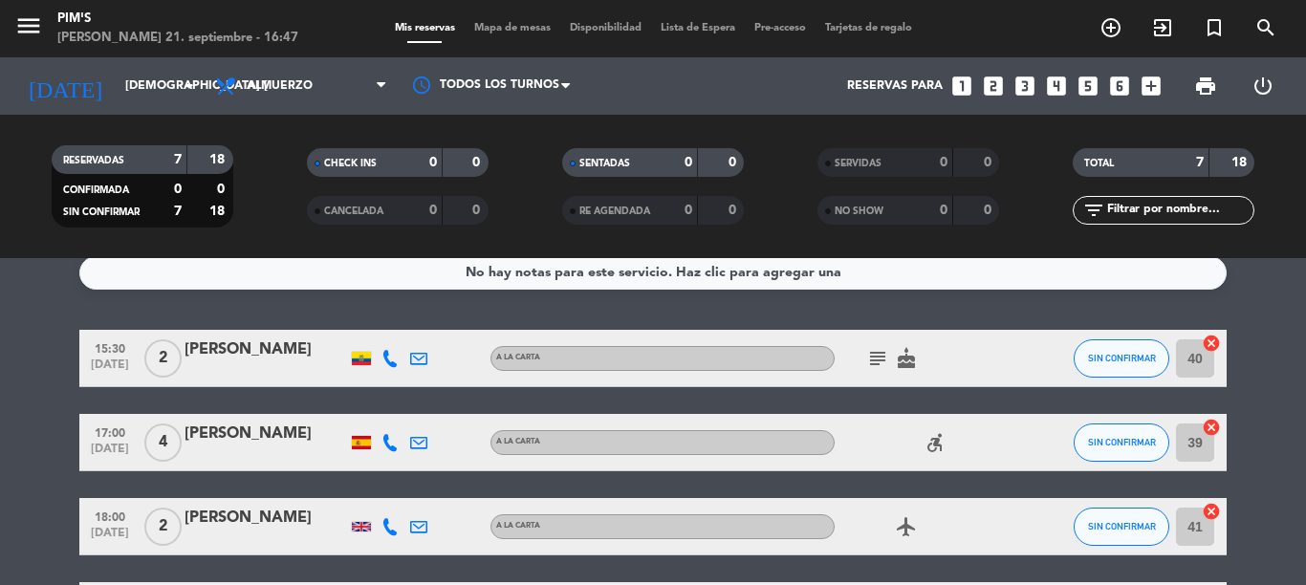
scroll to position [0, 0]
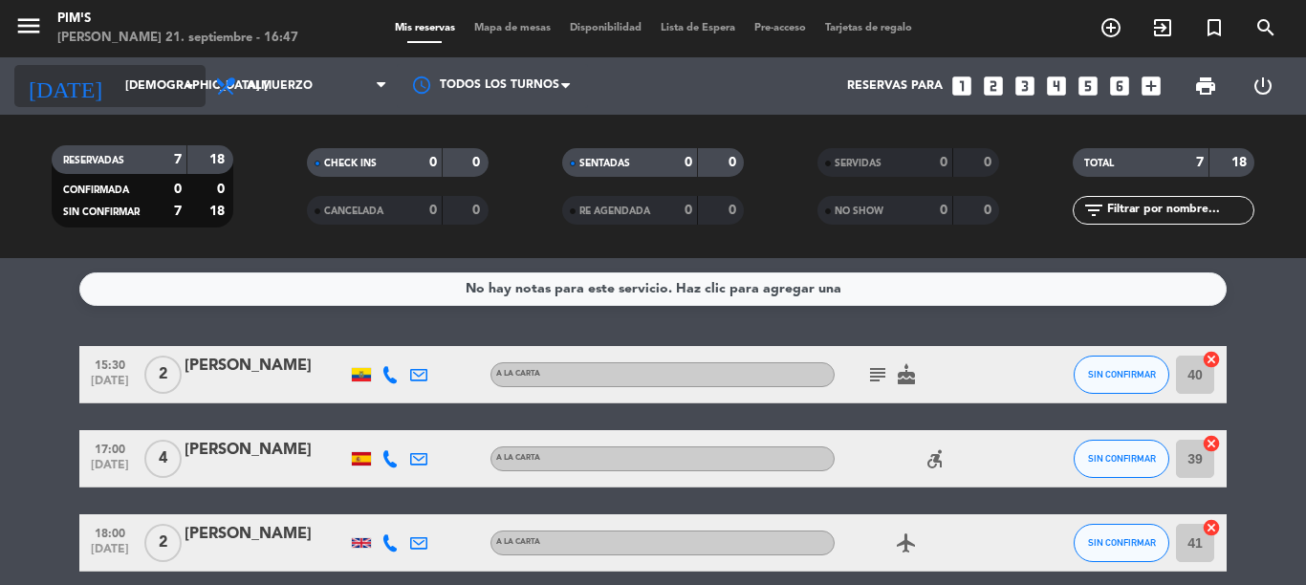
click at [196, 72] on input "[DEMOGRAPHIC_DATA] [DATE]" at bounding box center [197, 86] width 162 height 33
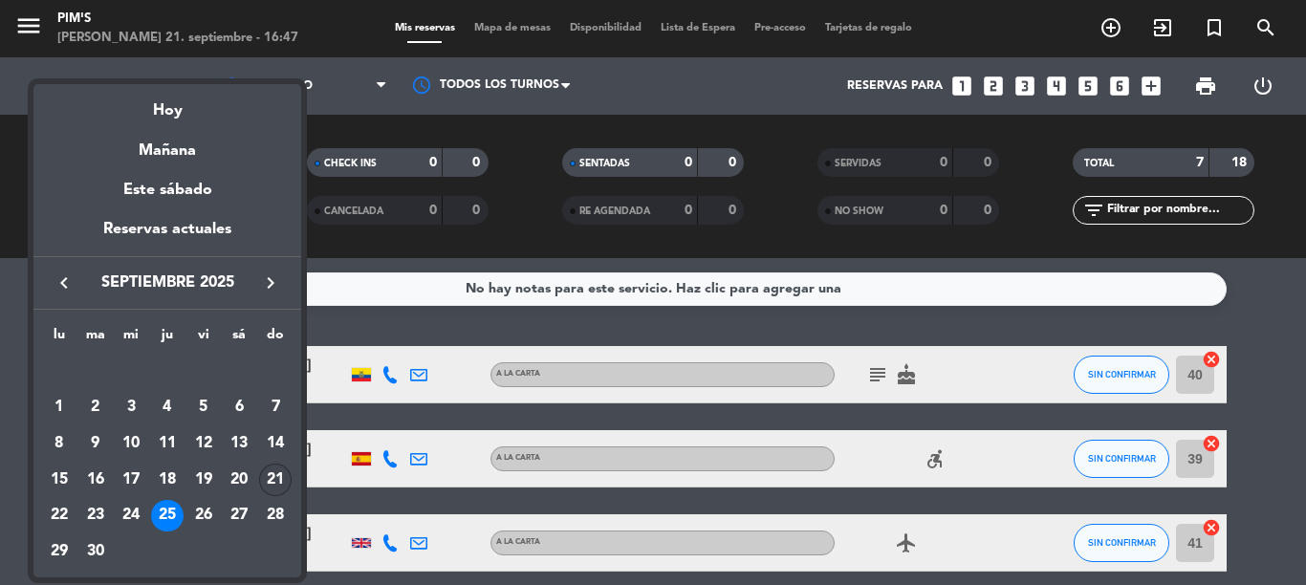
click at [271, 475] on div "21" at bounding box center [275, 480] width 33 height 33
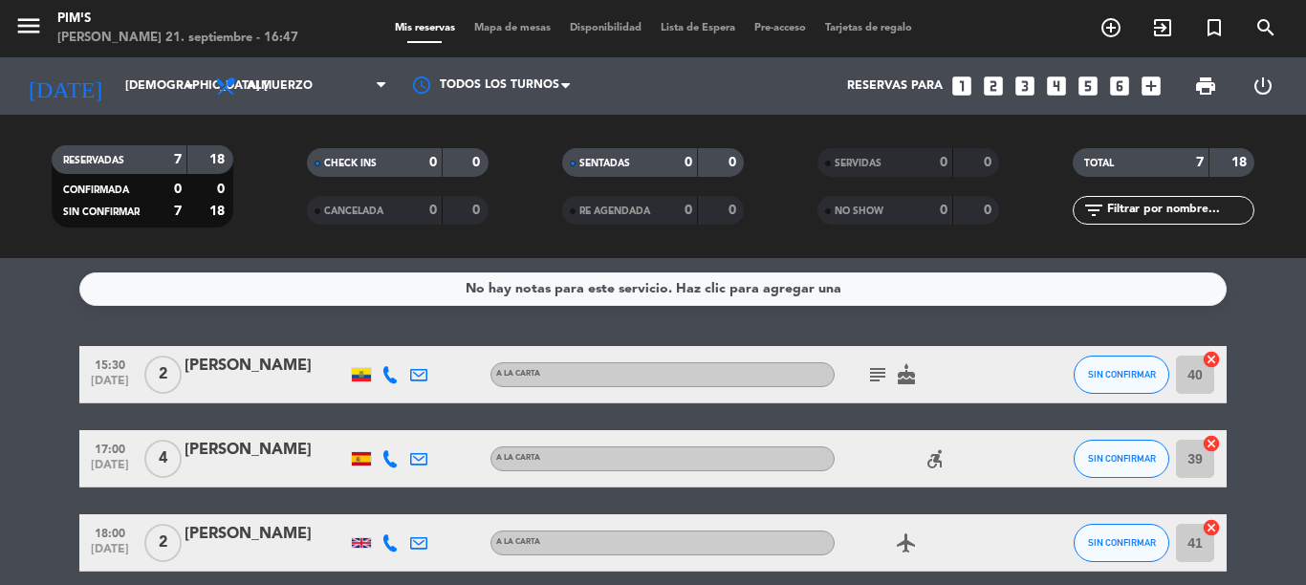
type input "dom. [DATE]"
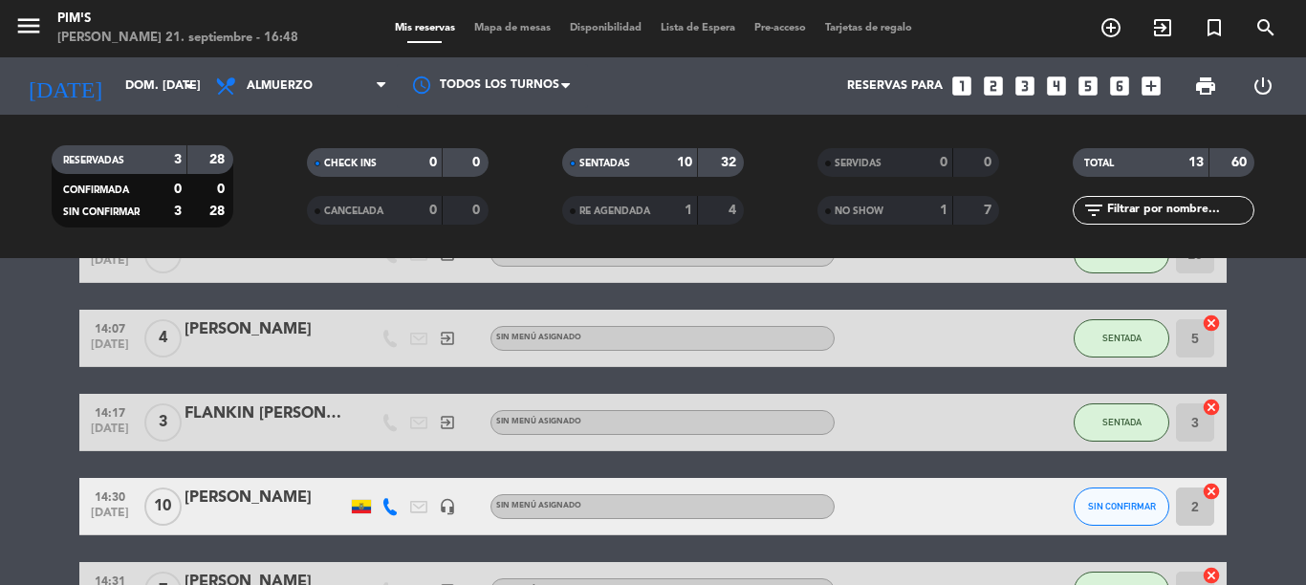
scroll to position [897, 0]
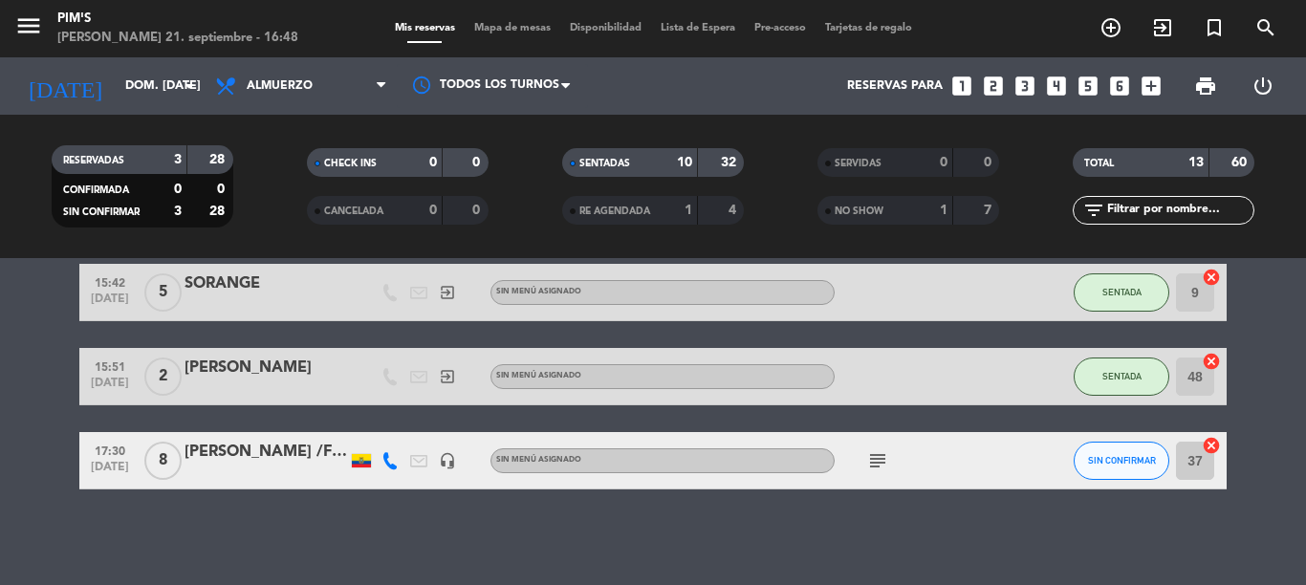
click at [867, 461] on icon "subject" at bounding box center [878, 461] width 23 height 23
click at [851, 491] on div "No hay notas para este servicio. Haz clic para agregar una 13:00 [DATE] 2 [PERS…" at bounding box center [653, 421] width 1306 height 327
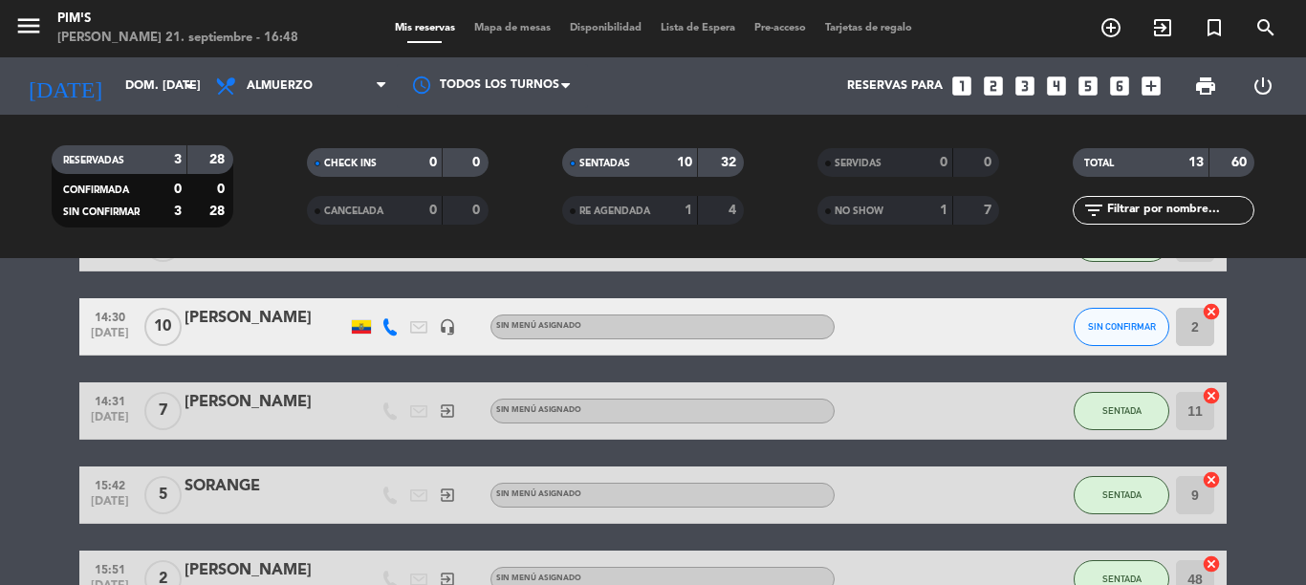
scroll to position [515, 0]
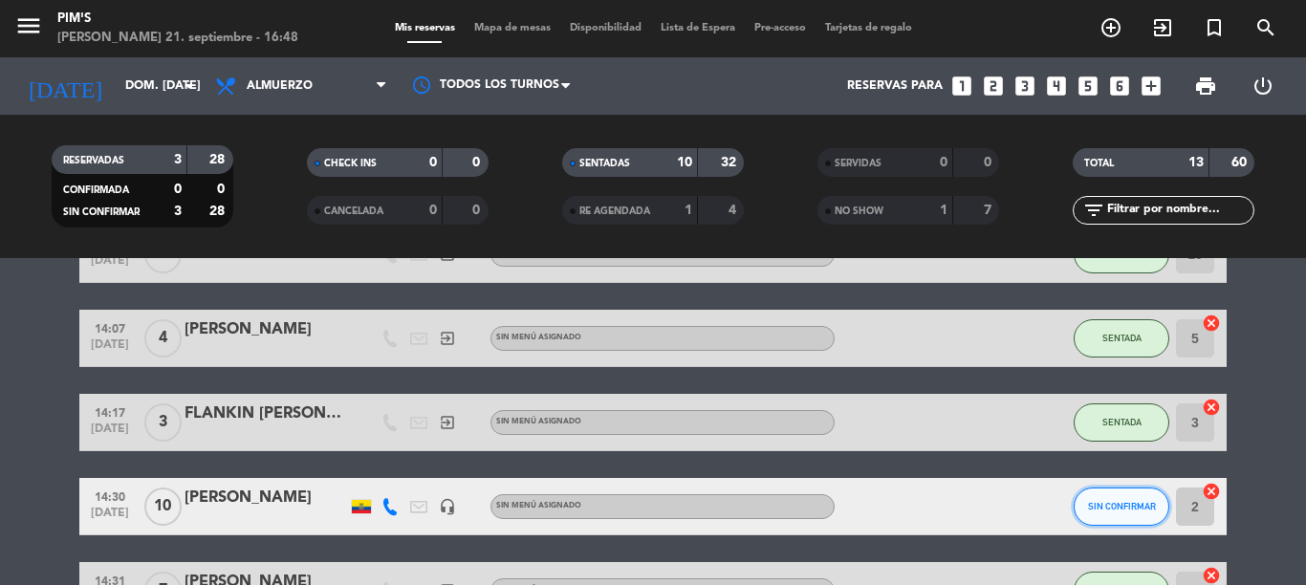
click at [1106, 524] on button "SIN CONFIRMAR" at bounding box center [1122, 507] width 96 height 38
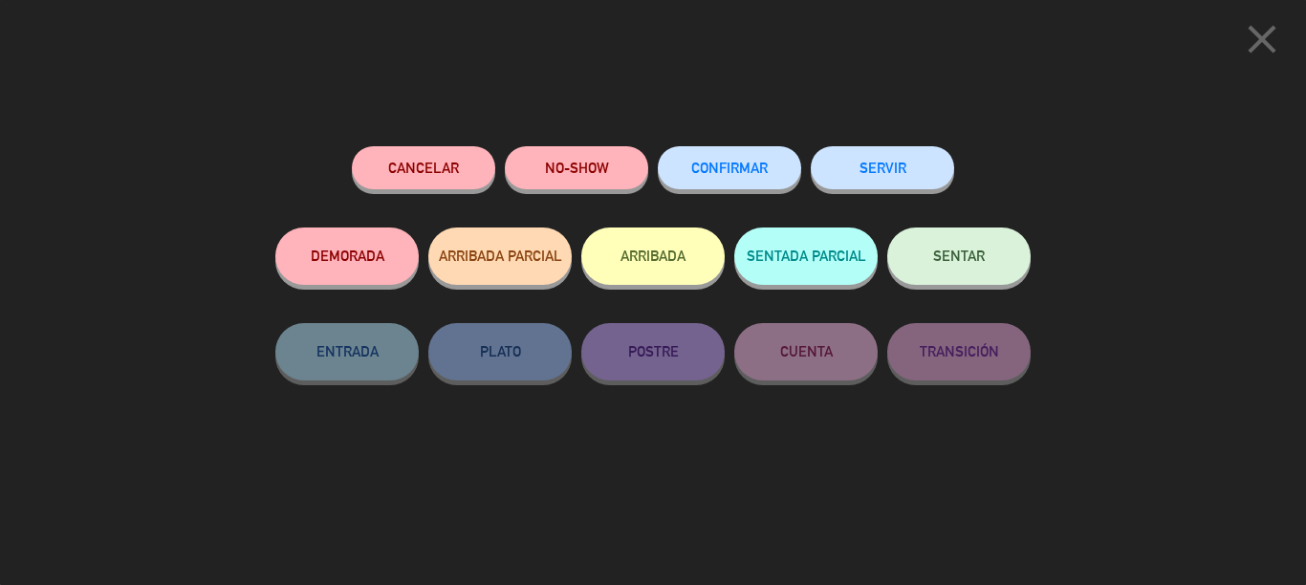
click at [556, 111] on div "close Cancelar NO-SHOW CONFIRMAR SERVIR DEMORADA ARRIBADA PARCIAL ARRIBADA SENT…" at bounding box center [653, 292] width 1306 height 585
click at [616, 157] on button "NO-SHOW" at bounding box center [576, 167] width 143 height 43
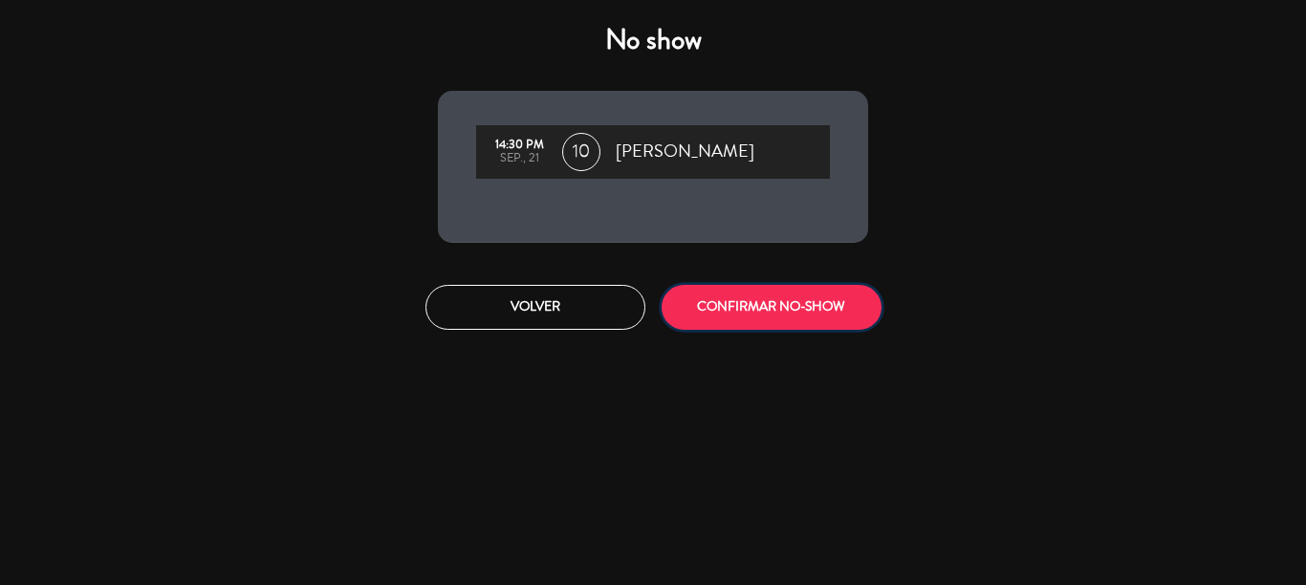
click at [796, 318] on button "CONFIRMAR NO-SHOW" at bounding box center [772, 307] width 220 height 45
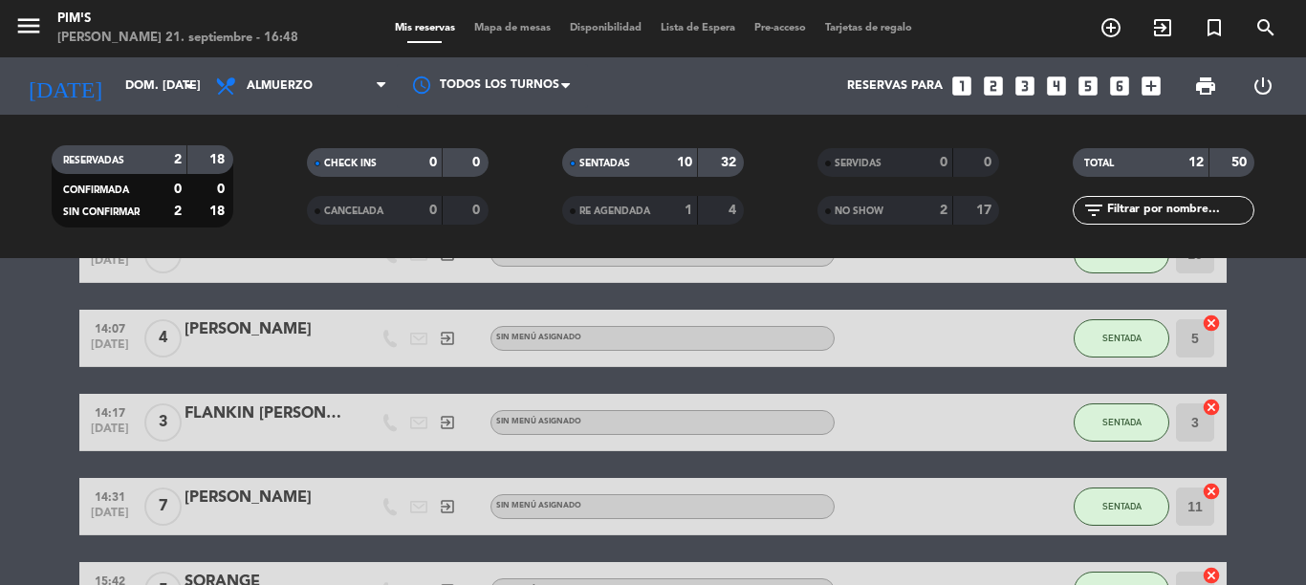
scroll to position [813, 0]
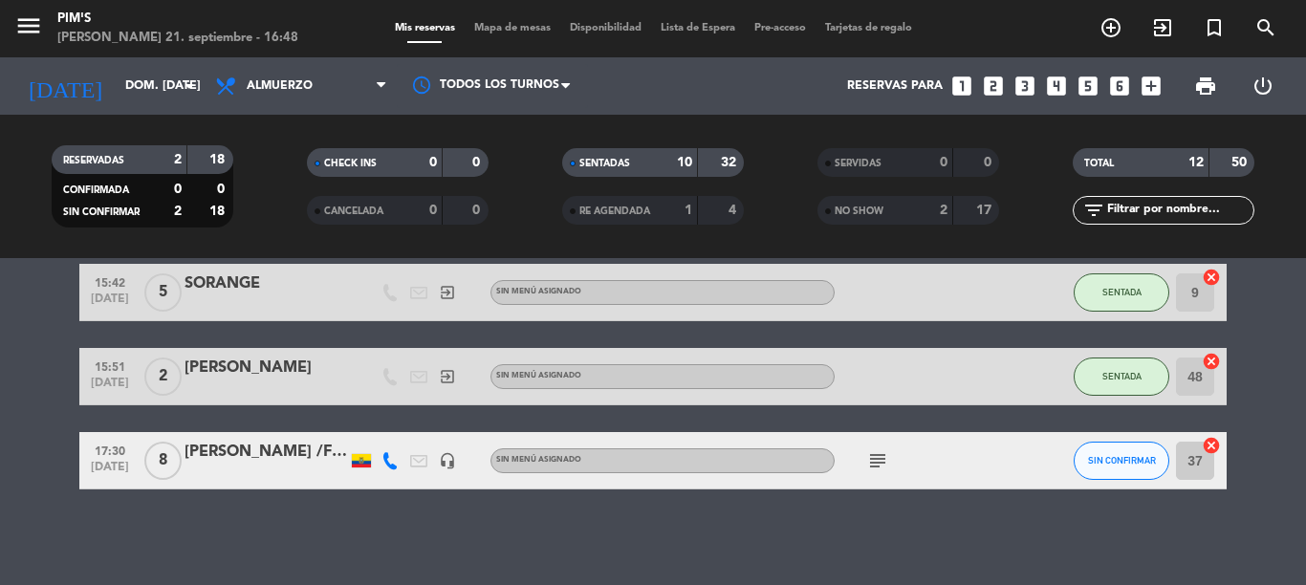
click at [868, 469] on icon "subject" at bounding box center [878, 461] width 23 height 23
click at [911, 510] on div "No hay notas para este servicio. Haz clic para agregar una 13:00 [DATE] 2 [PERS…" at bounding box center [653, 421] width 1306 height 327
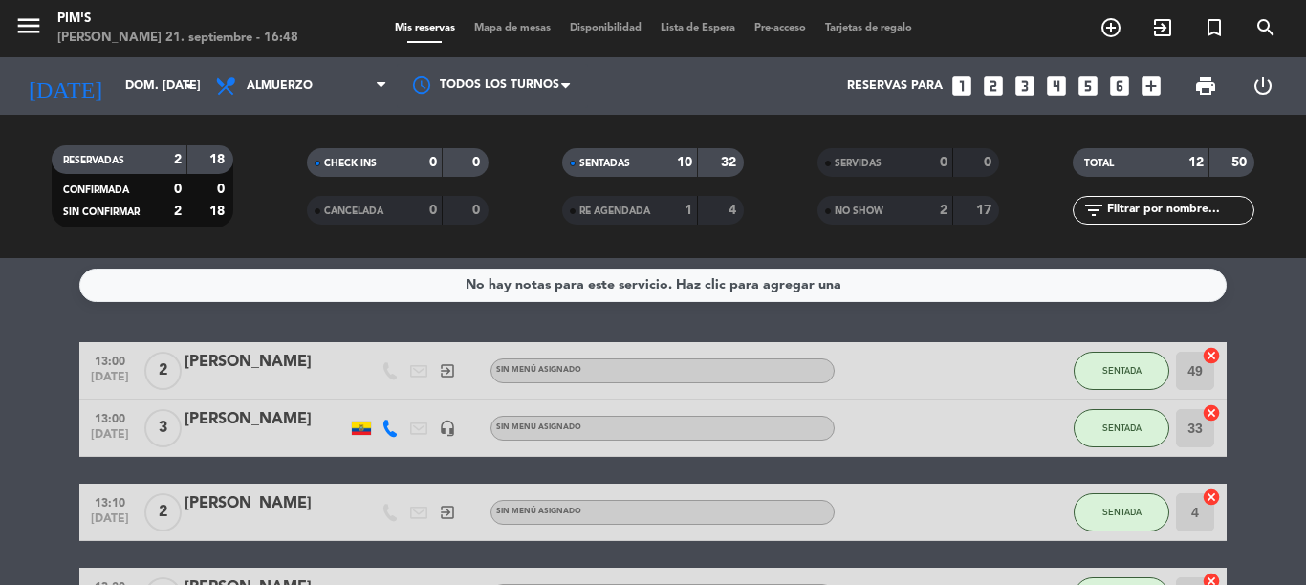
scroll to position [0, 0]
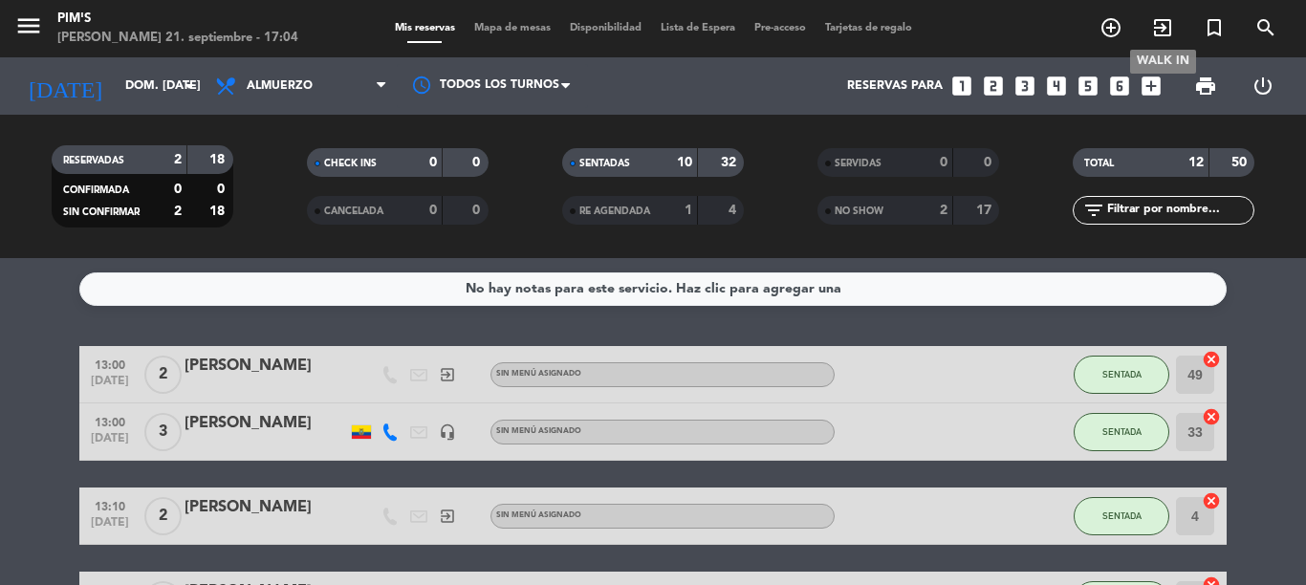
click at [1152, 39] on icon "exit_to_app" at bounding box center [1163, 27] width 23 height 23
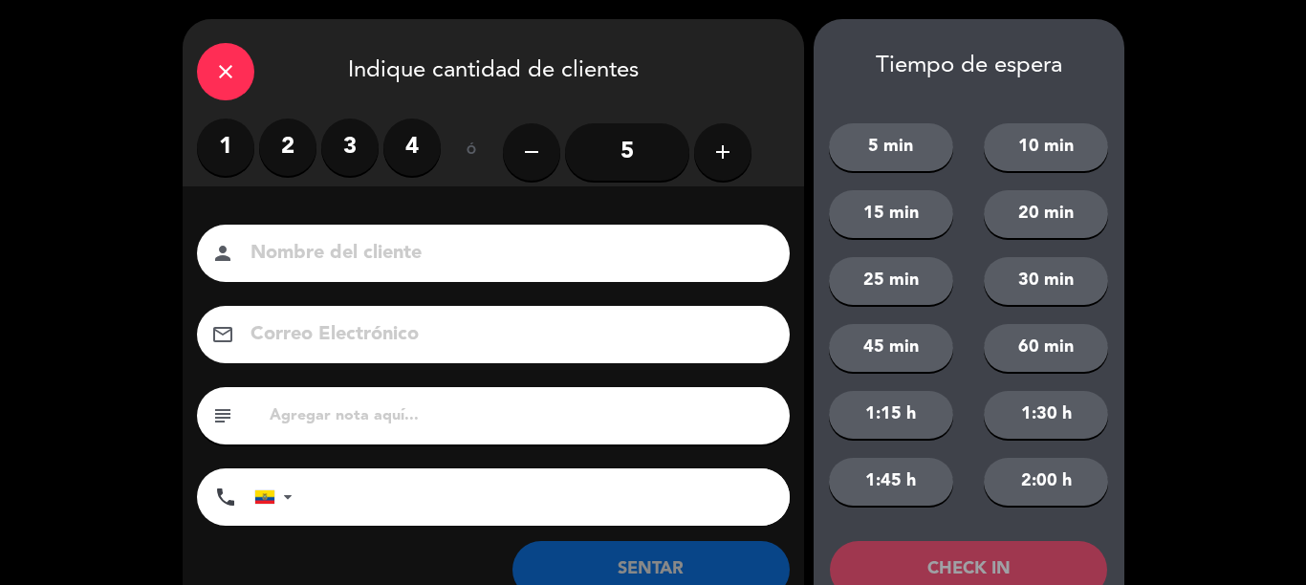
click at [298, 156] on label "2" at bounding box center [287, 147] width 57 height 57
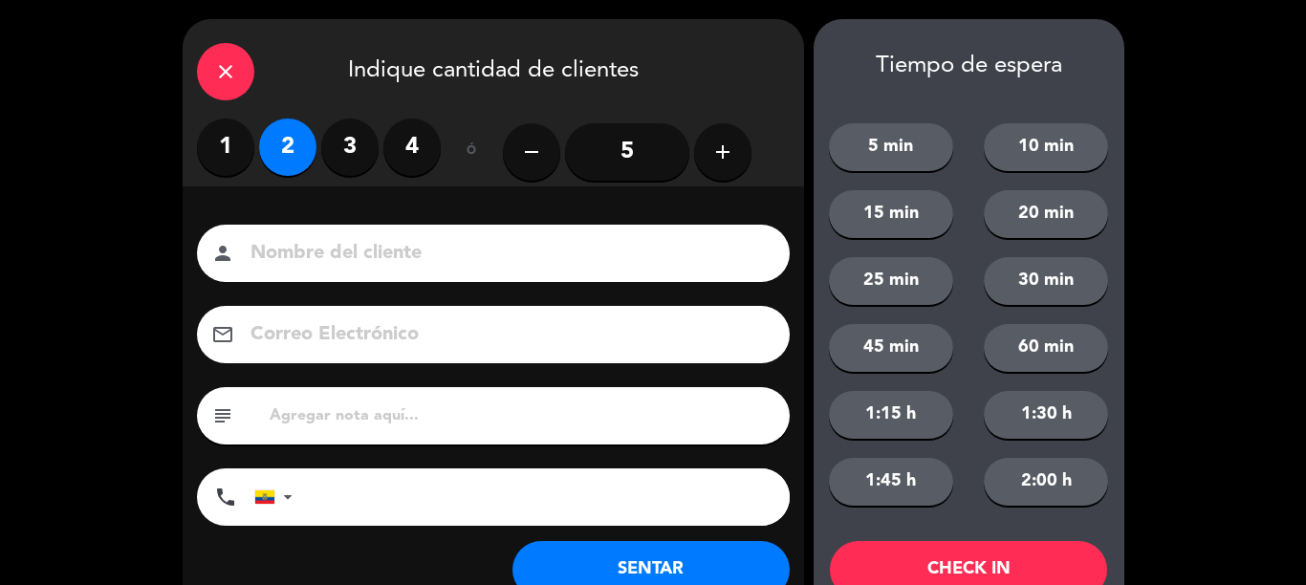
click at [418, 243] on input at bounding box center [507, 253] width 516 height 33
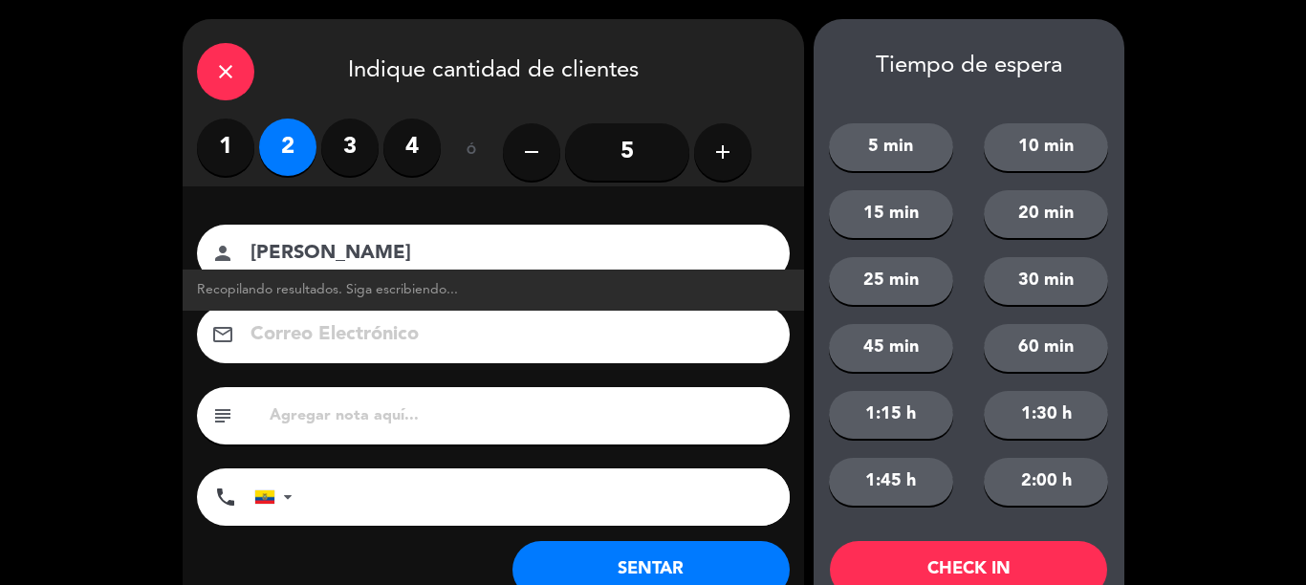
type input "[PERSON_NAME]"
click at [584, 577] on button "SENTAR" at bounding box center [651, 569] width 277 height 57
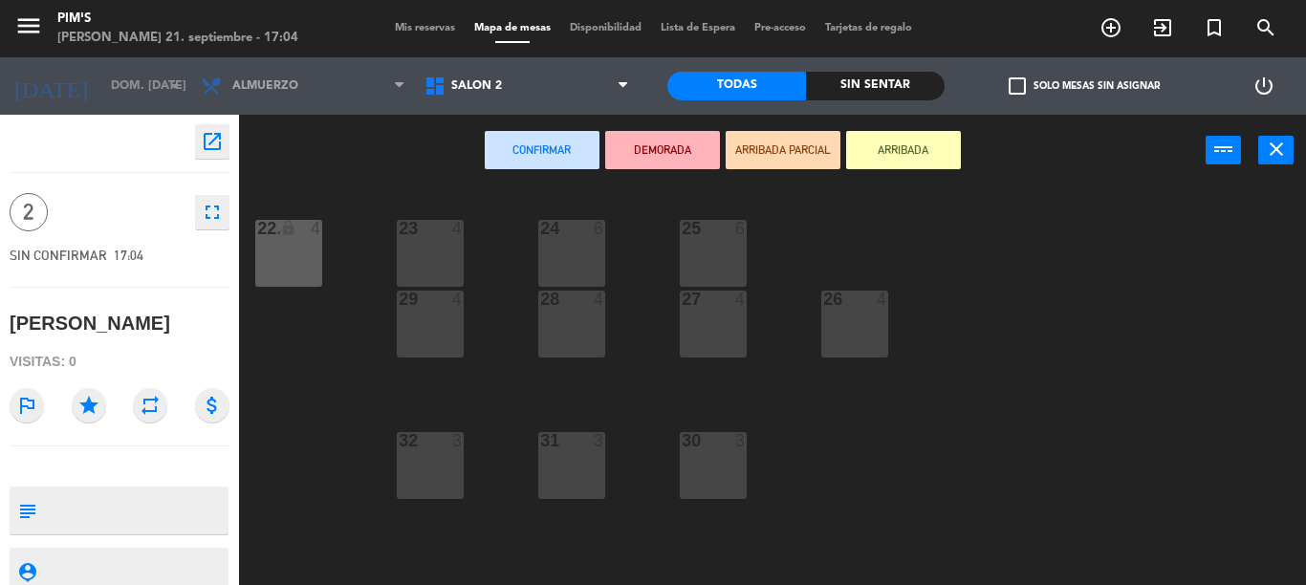
click at [583, 114] on div "Salón 2 Salón principal Terraza Salón 2 Salón 2 Salón principal Terraza" at bounding box center [527, 85] width 224 height 57
click at [574, 97] on span "Salón 2" at bounding box center [527, 86] width 224 height 42
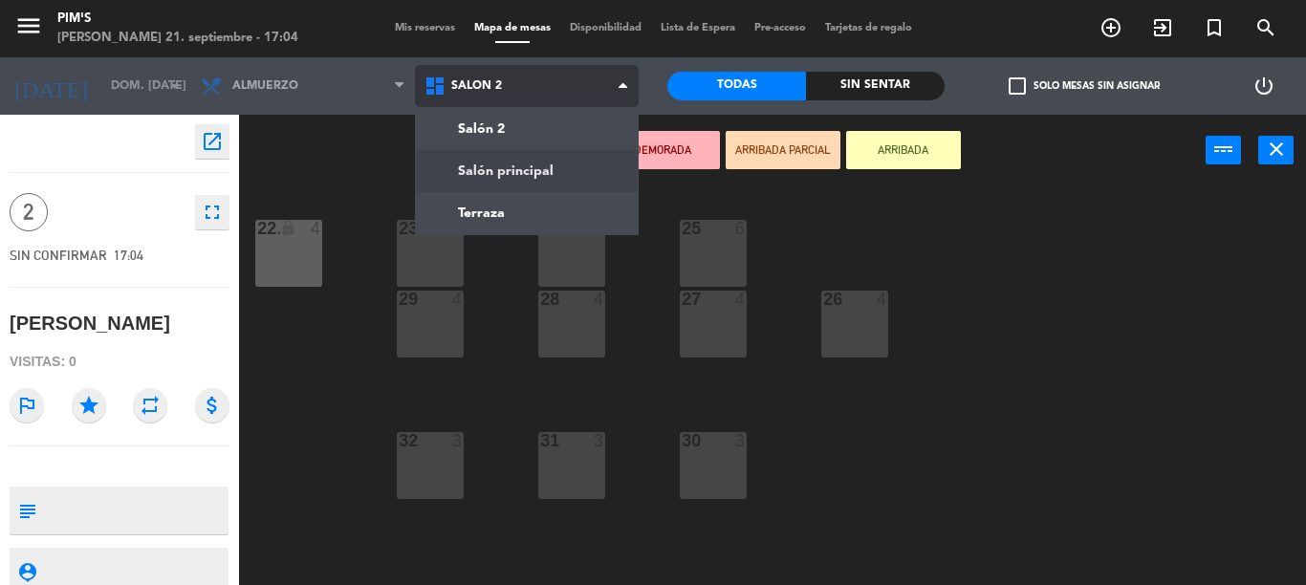
click at [602, 175] on ng-component "menu Pim's [PERSON_NAME] 21. septiembre - 17:04 Mis reservas Mapa de mesas Disp…" at bounding box center [653, 292] width 1306 height 585
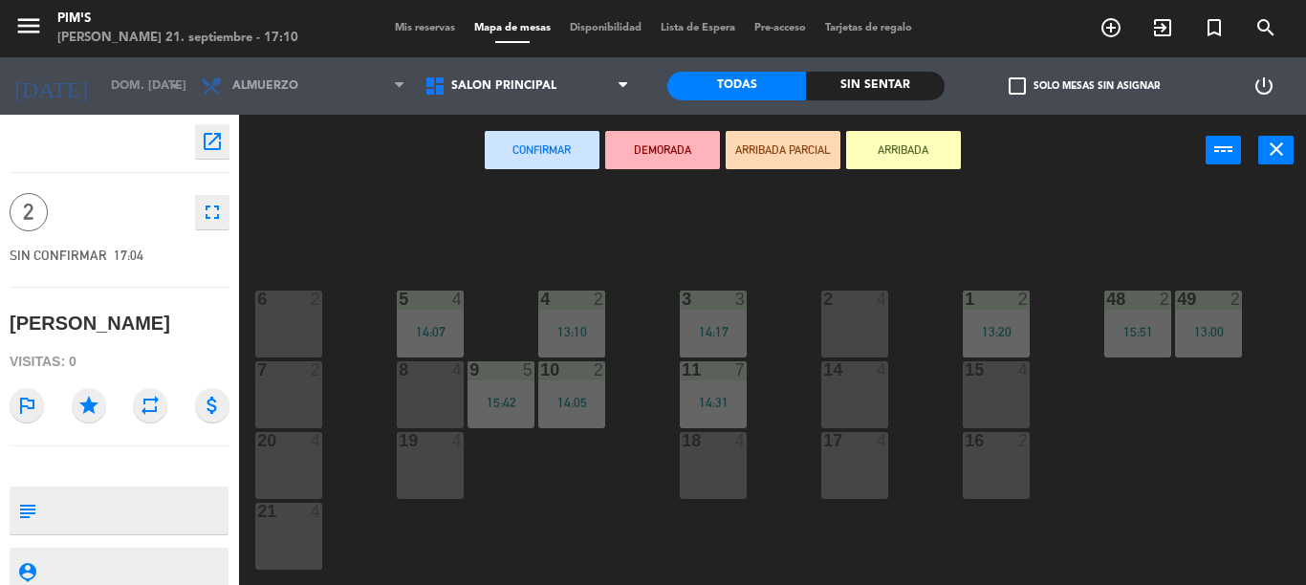
click at [856, 331] on div "2 4" at bounding box center [855, 324] width 67 height 67
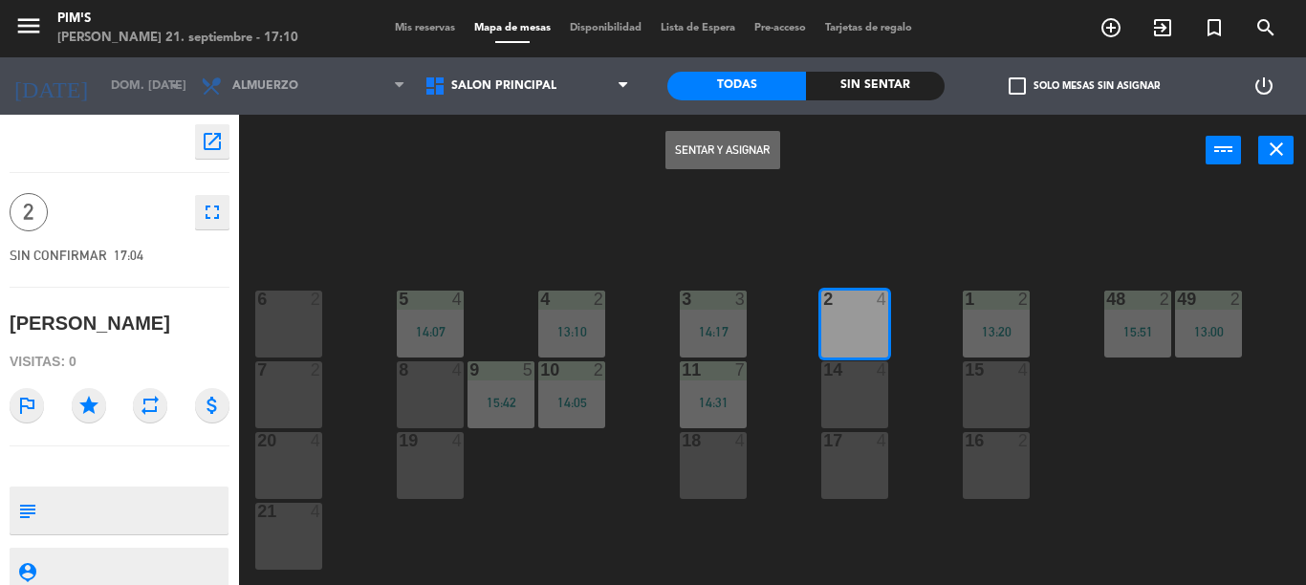
click at [737, 154] on button "Sentar y Asignar" at bounding box center [723, 150] width 115 height 38
